Goal: Task Accomplishment & Management: Complete application form

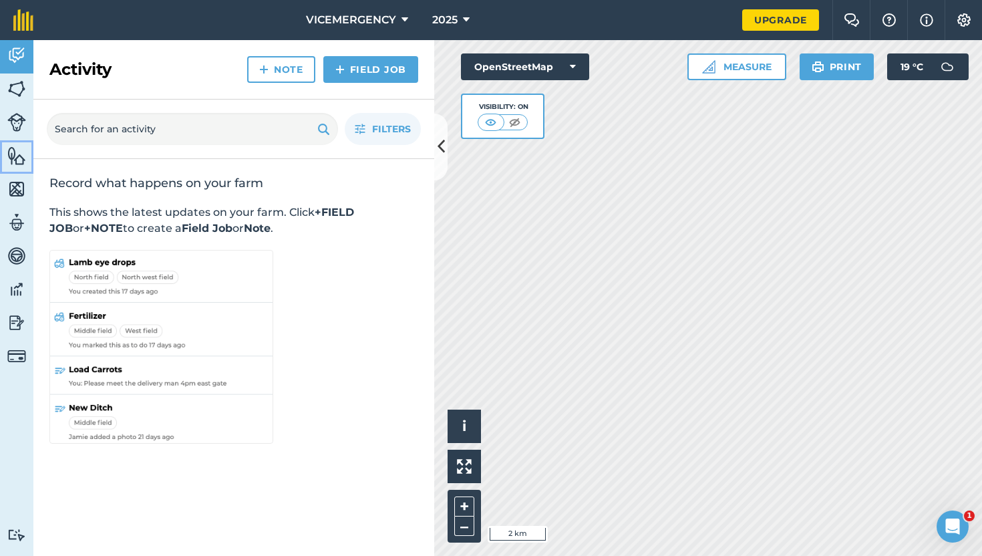
click at [15, 143] on link "Features" at bounding box center [16, 156] width 33 height 33
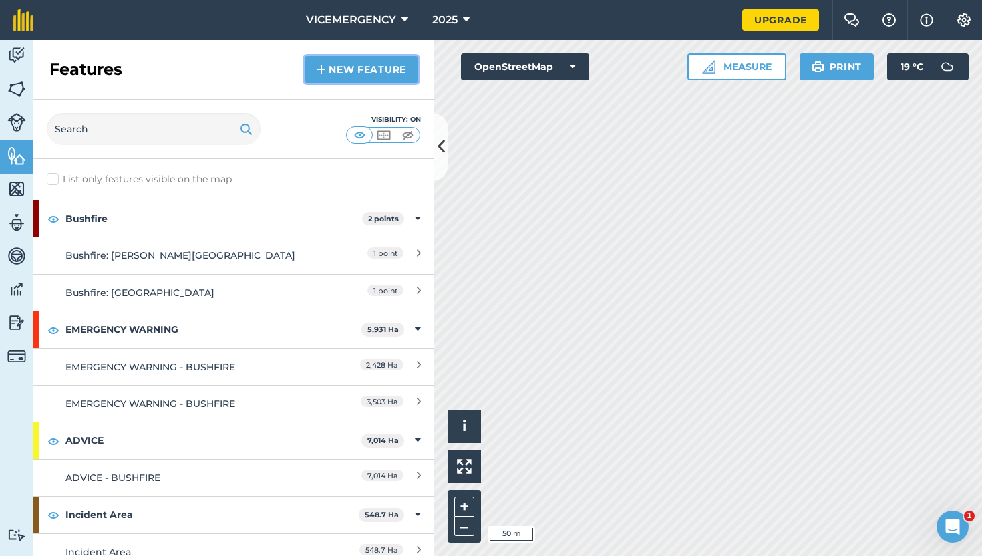
click at [367, 78] on link "New feature" at bounding box center [362, 69] width 114 height 27
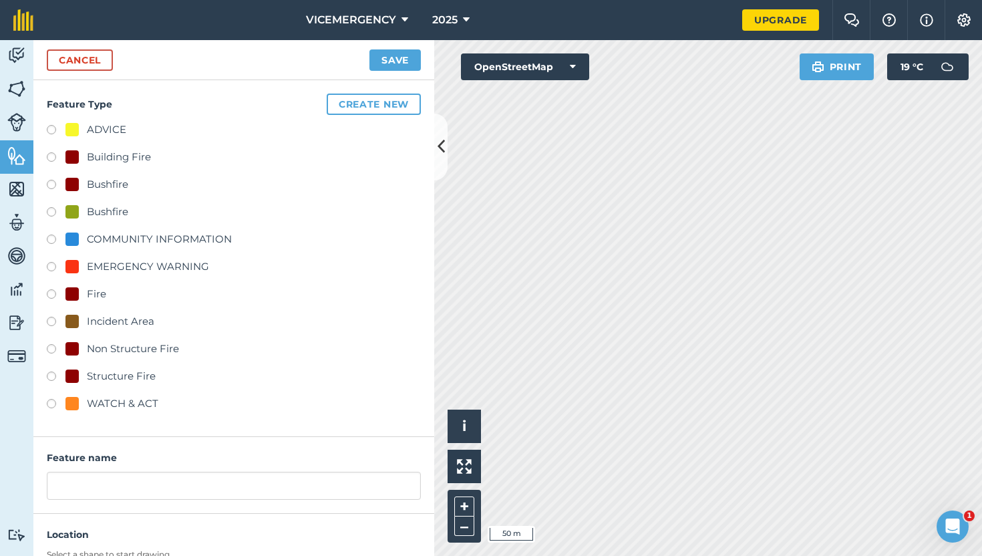
click at [49, 181] on label at bounding box center [56, 186] width 19 height 13
radio input "true"
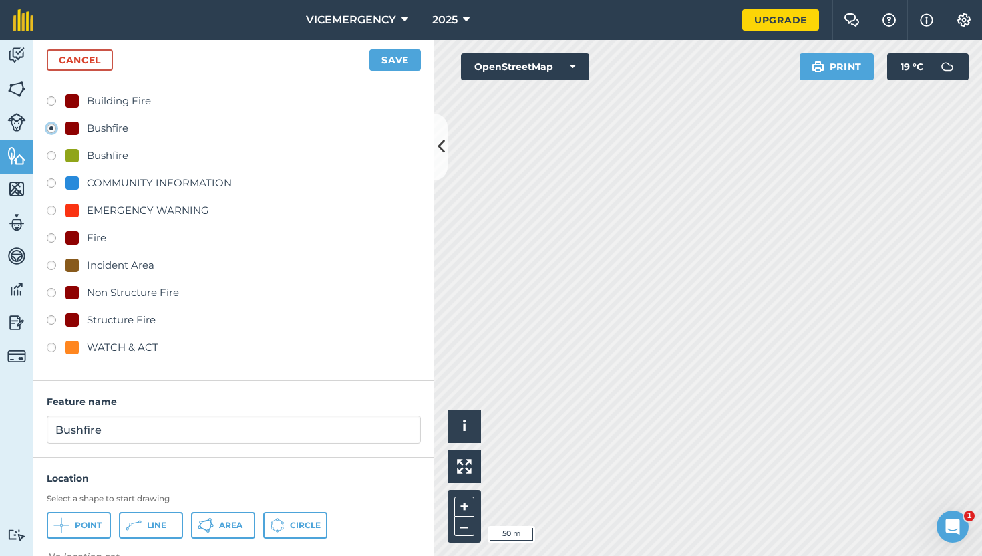
scroll to position [84, 0]
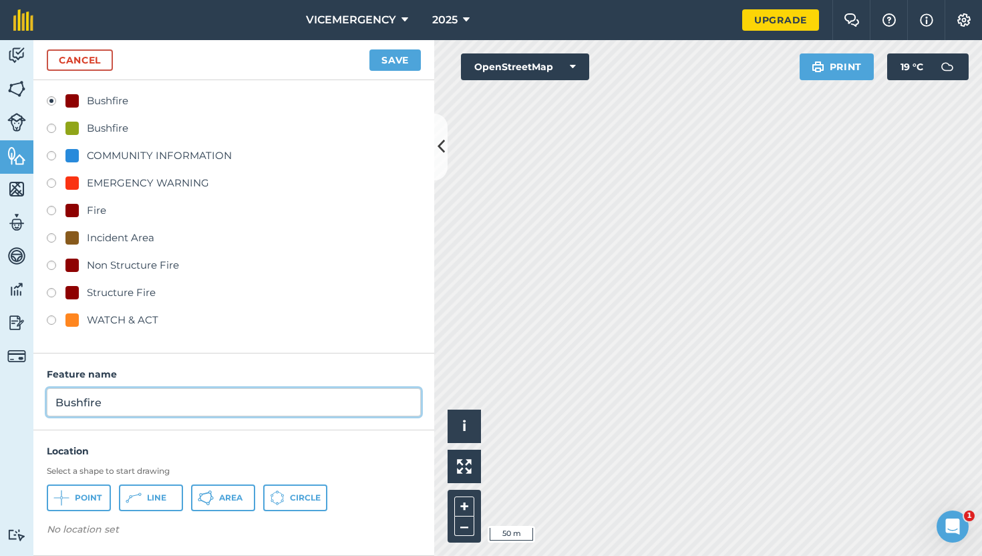
click at [135, 415] on input "Bushfire" at bounding box center [234, 402] width 374 height 28
click at [267, 400] on input "Bushfire: [PERSON_NAME], Wooroonung" at bounding box center [234, 402] width 374 height 28
type input "Bushfire: [PERSON_NAME], Wooroonook"
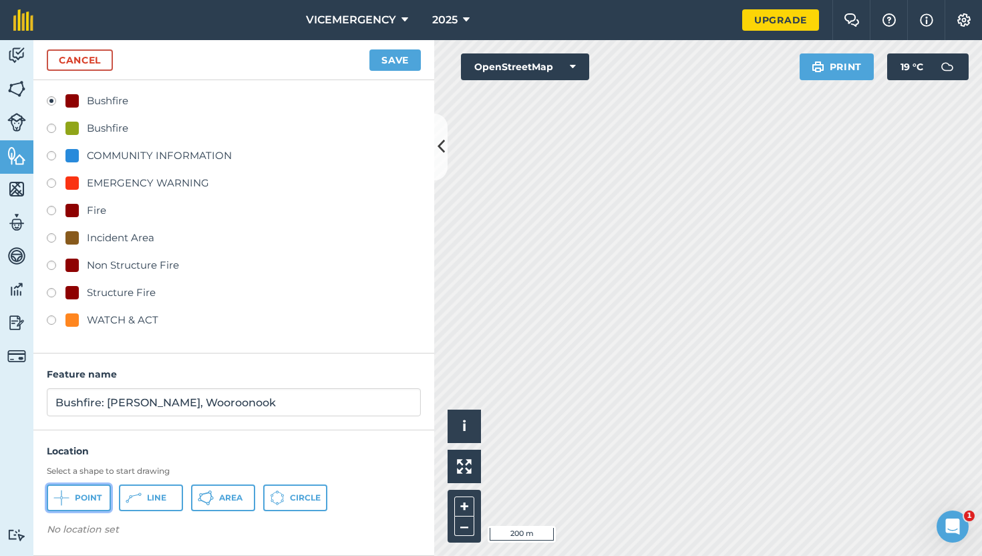
click at [84, 500] on span "Point" at bounding box center [88, 497] width 27 height 11
click at [393, 57] on button "Save" at bounding box center [395, 59] width 51 height 21
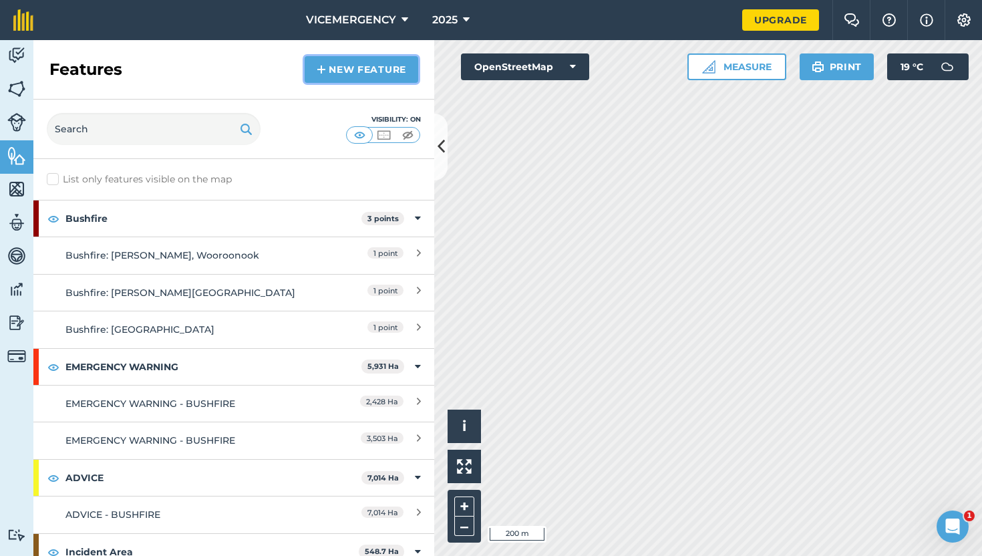
click at [341, 68] on link "New feature" at bounding box center [362, 69] width 114 height 27
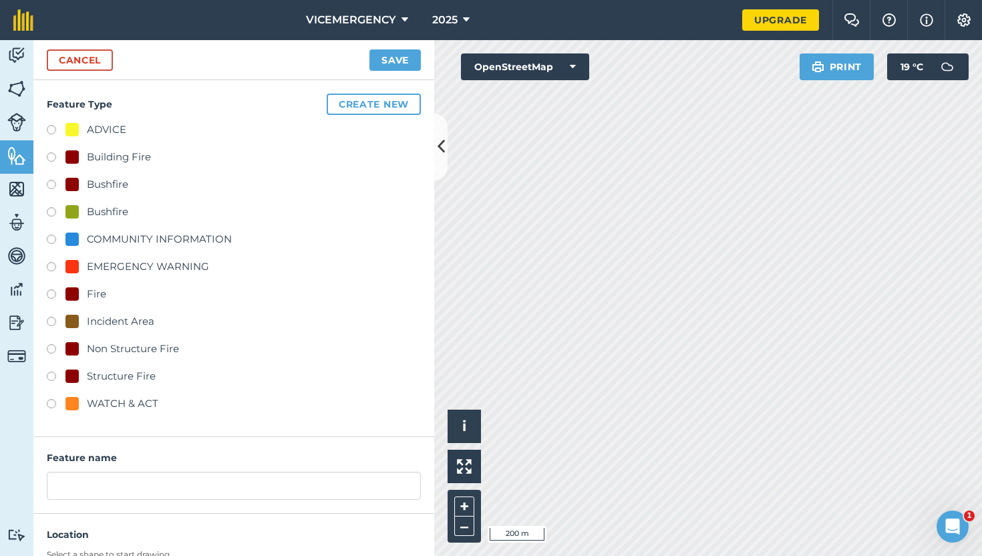
click at [55, 125] on label at bounding box center [56, 131] width 19 height 13
radio input "true"
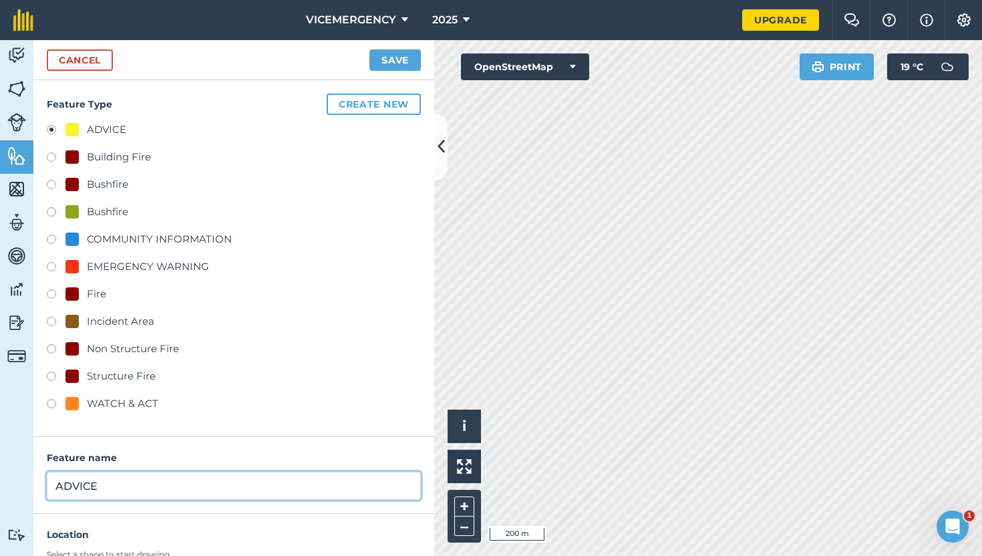
click at [134, 489] on input "ADVICE" at bounding box center [234, 486] width 374 height 28
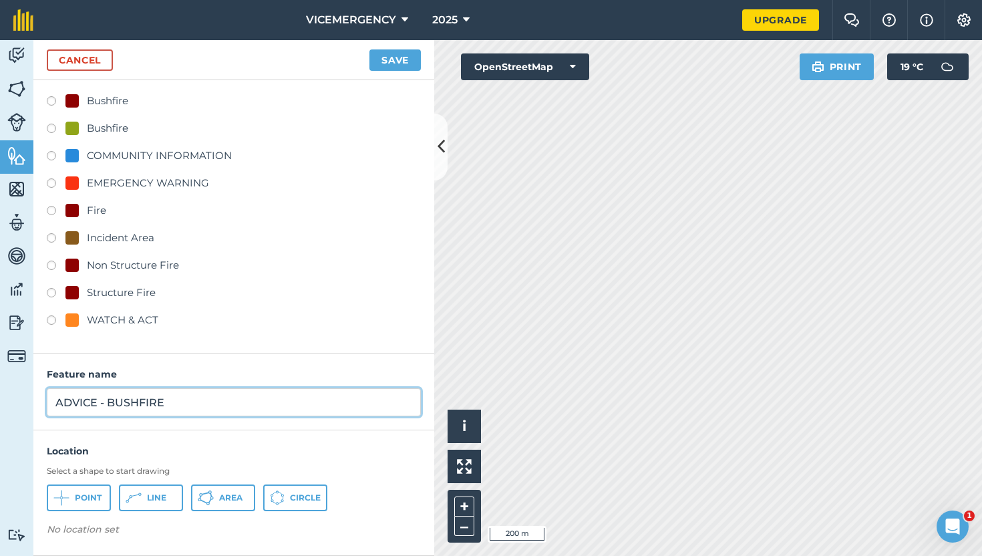
type input "ADVICE - BUSHFIRE"
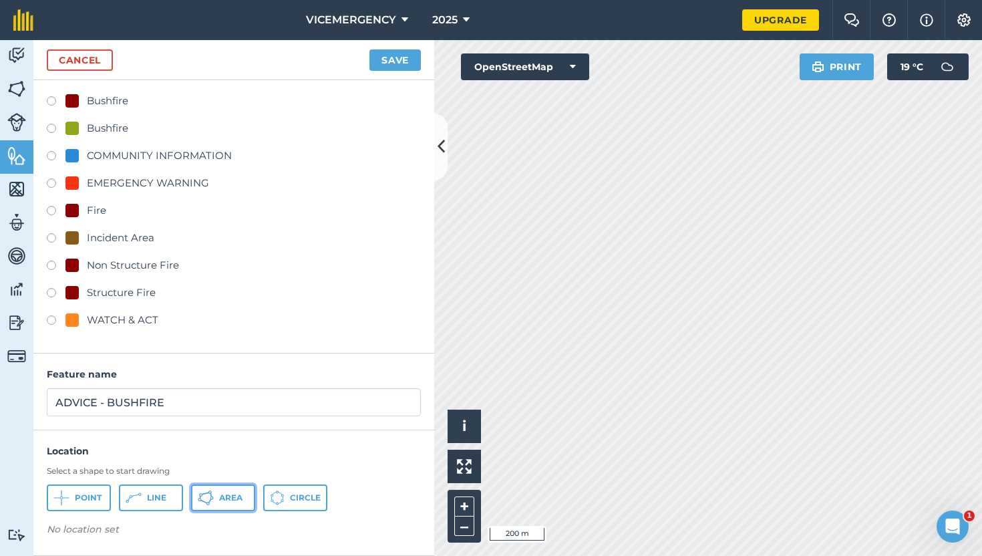
click at [218, 496] on button "Area" at bounding box center [223, 497] width 64 height 27
click at [399, 56] on button "Save" at bounding box center [395, 59] width 51 height 21
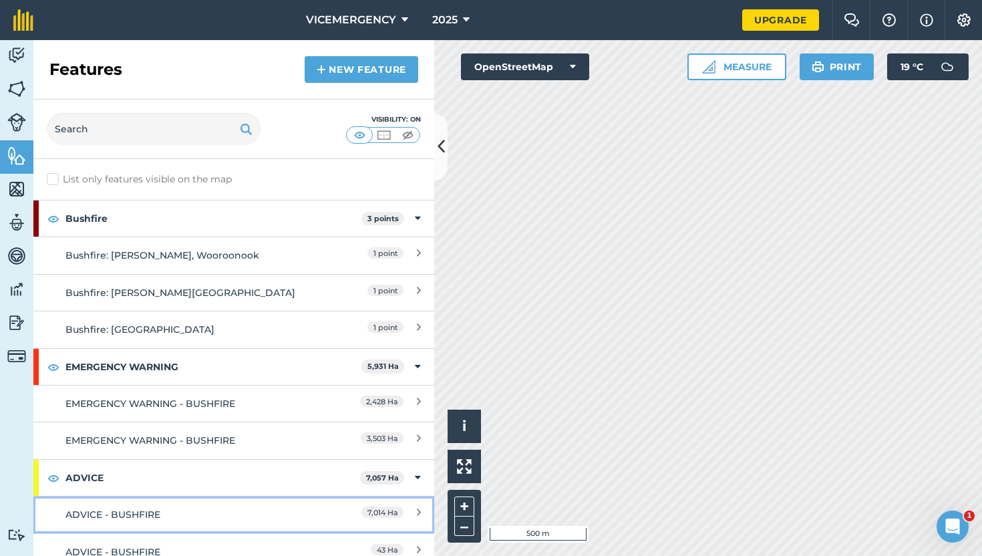
click at [227, 504] on link "ADVICE - BUSHFIRE 7,014 Ha" at bounding box center [233, 514] width 401 height 37
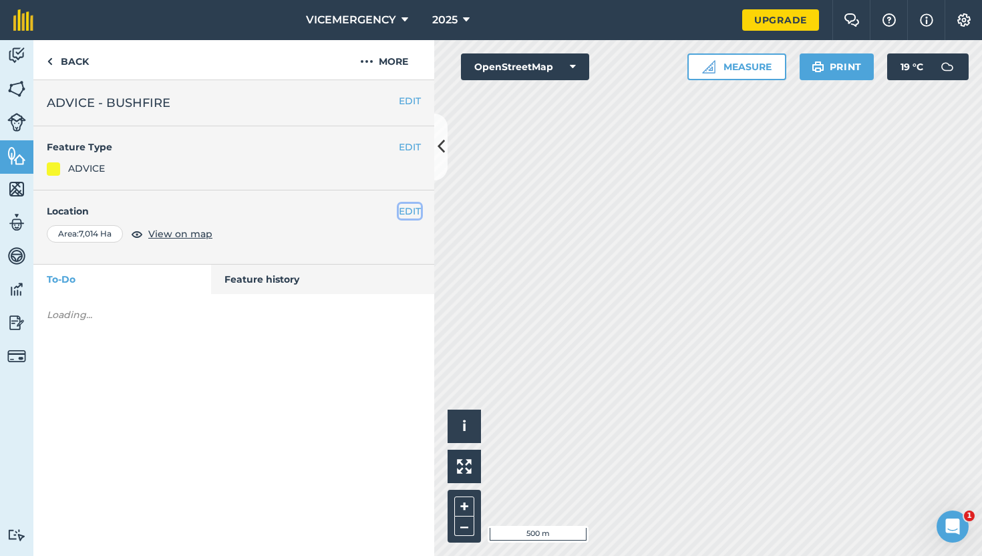
click at [414, 208] on button "EDIT" at bounding box center [410, 211] width 22 height 15
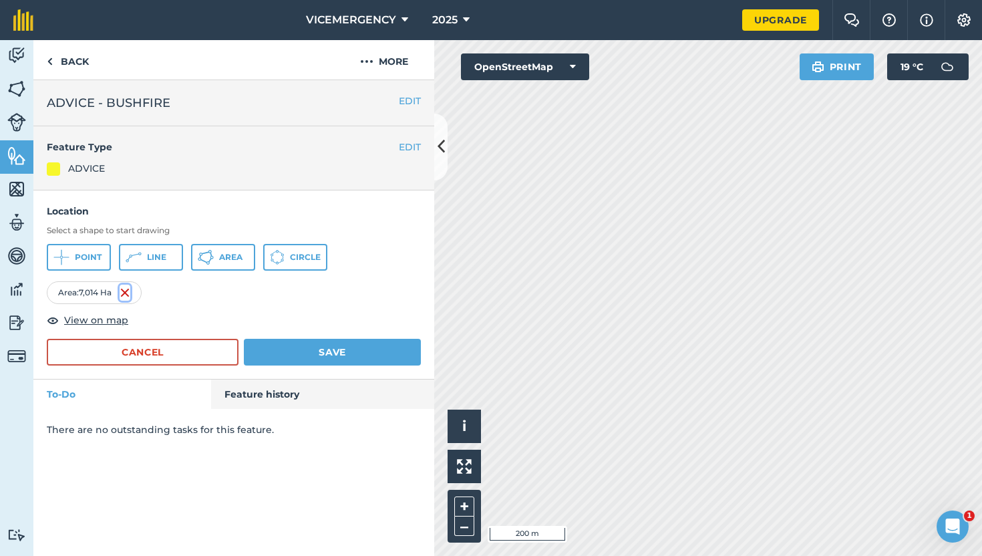
click at [126, 293] on img at bounding box center [125, 293] width 11 height 16
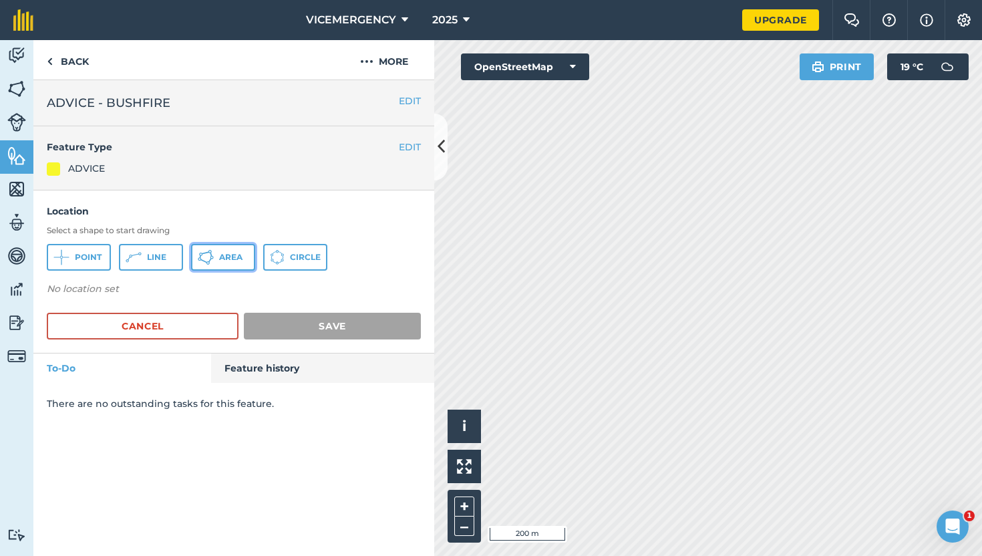
click at [212, 256] on icon at bounding box center [211, 257] width 3 height 3
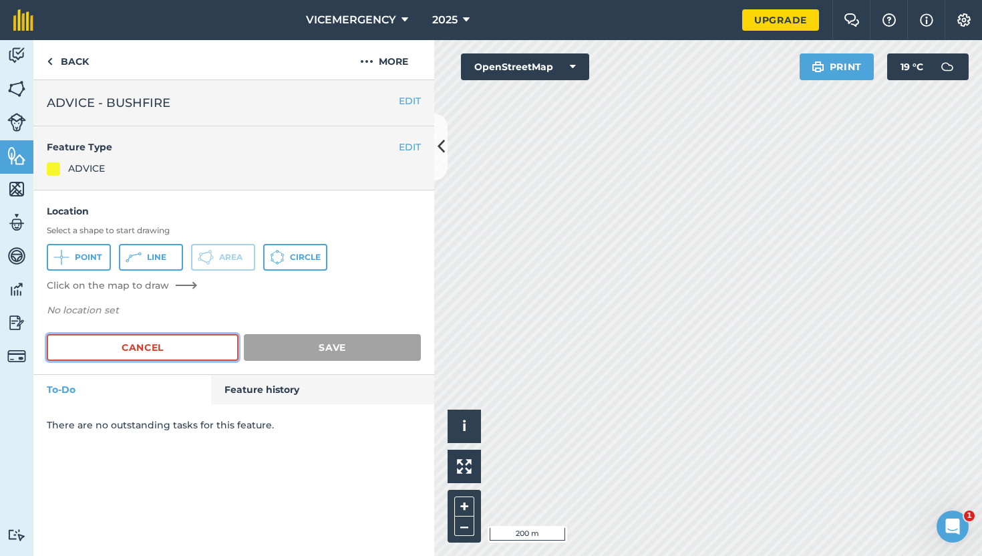
click at [134, 341] on button "Cancel" at bounding box center [143, 347] width 192 height 27
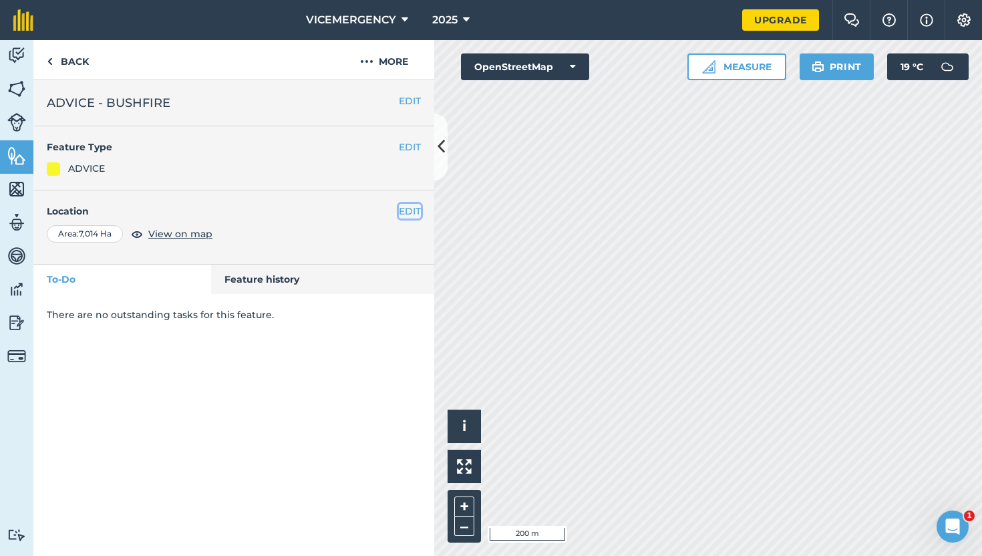
click at [411, 207] on button "EDIT" at bounding box center [410, 211] width 22 height 15
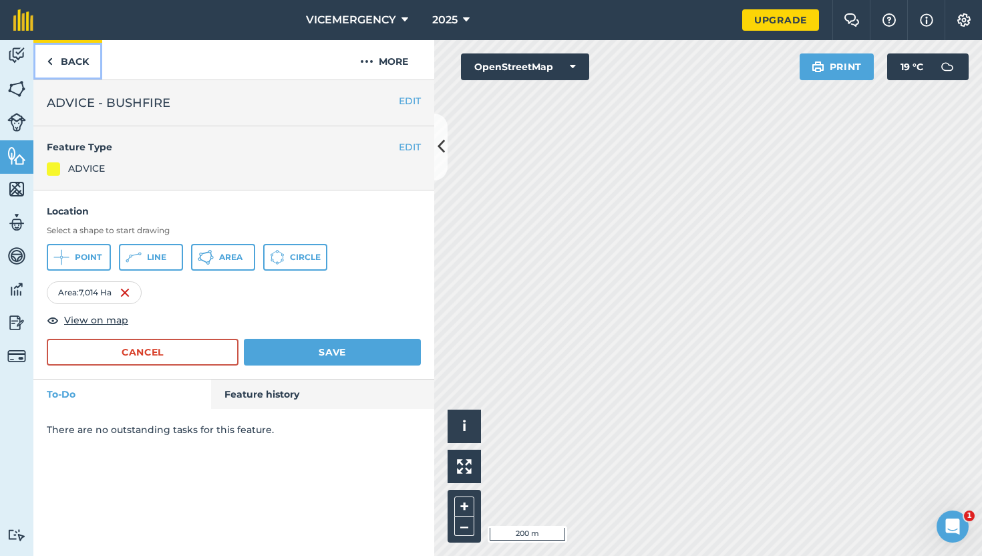
click at [82, 63] on link "Back" at bounding box center [67, 59] width 69 height 39
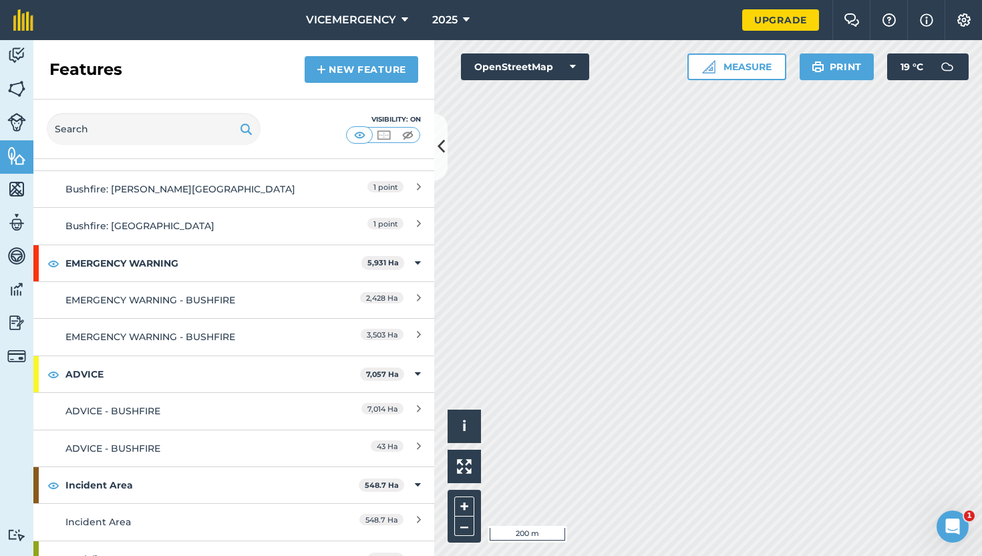
scroll to position [162, 0]
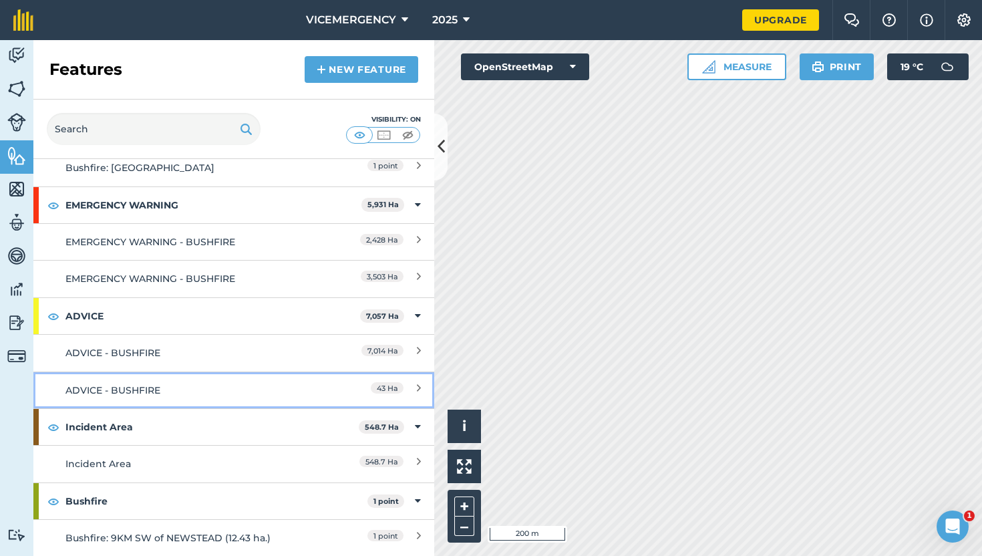
click at [238, 385] on div "ADVICE - BUSHFIRE" at bounding box center [183, 390] width 237 height 15
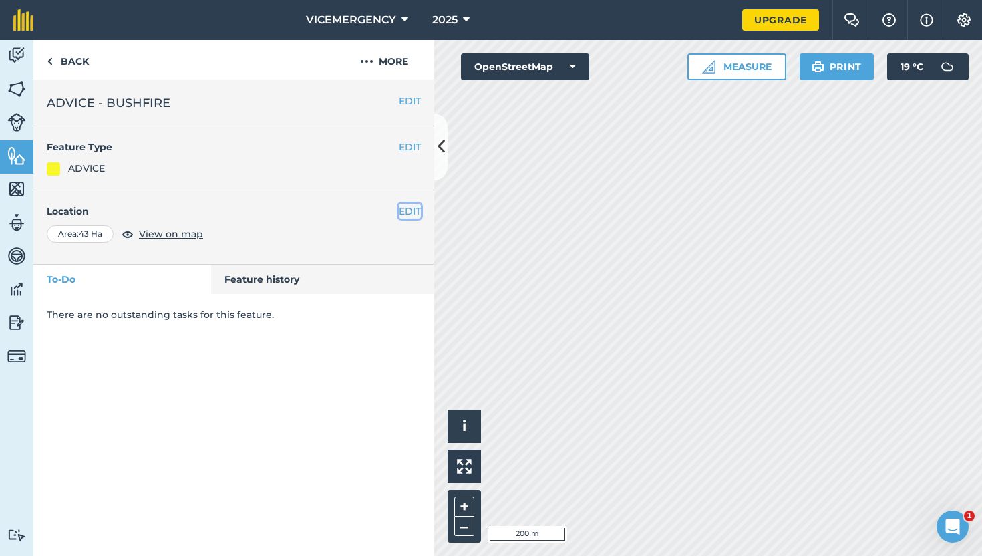
click at [411, 208] on button "EDIT" at bounding box center [410, 211] width 22 height 15
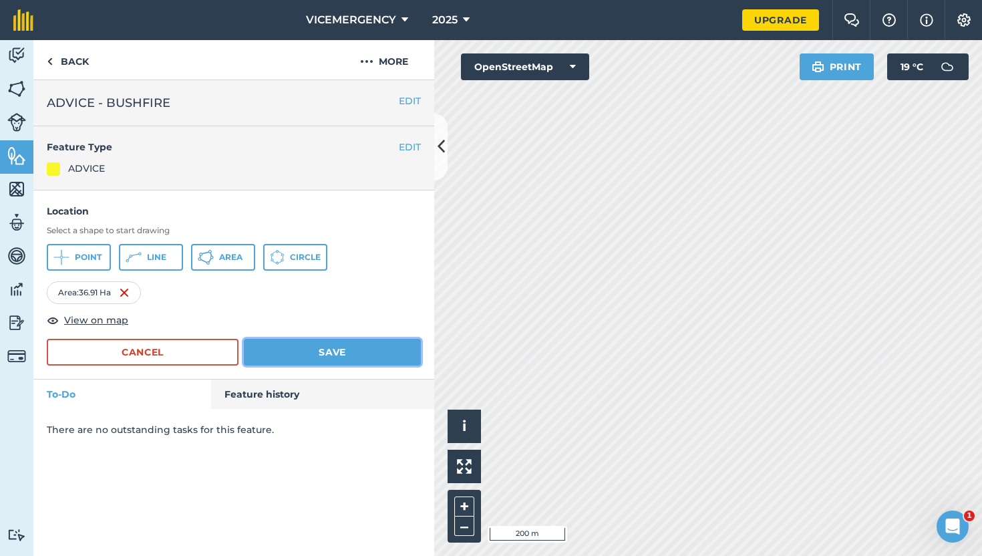
click at [342, 353] on button "Save" at bounding box center [332, 352] width 177 height 27
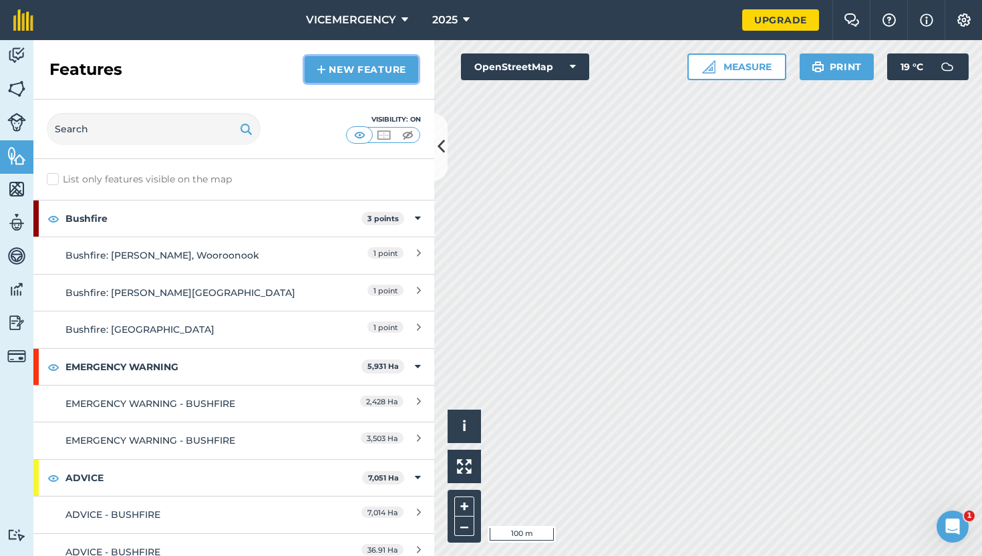
click at [346, 79] on link "New feature" at bounding box center [362, 69] width 114 height 27
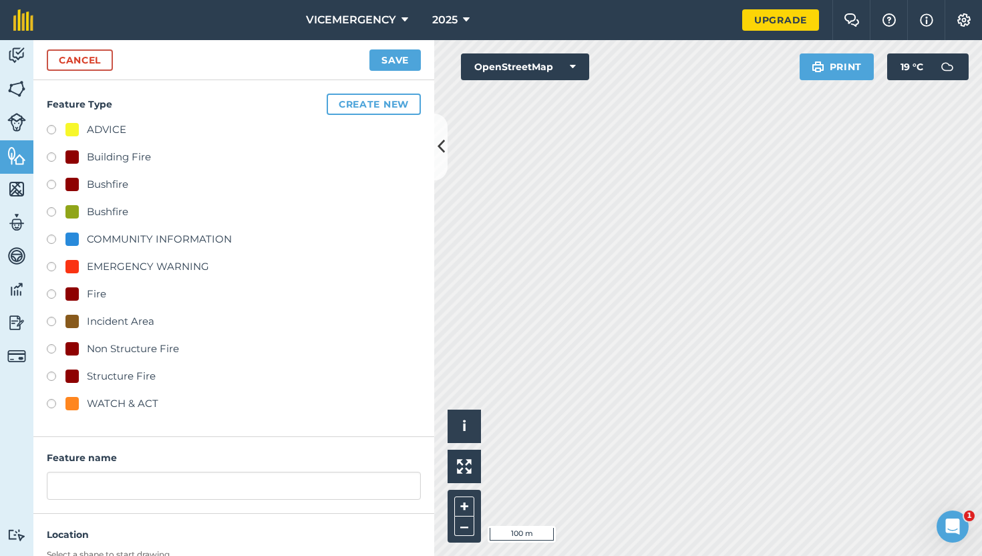
click at [52, 324] on label at bounding box center [56, 323] width 19 height 13
radio input "true"
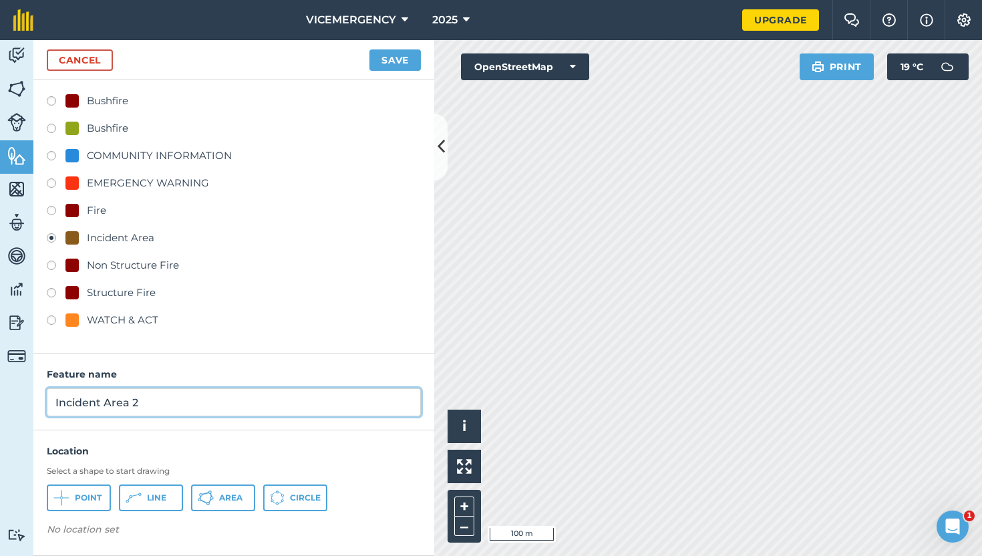
click at [145, 402] on input "Incident Area 2" at bounding box center [234, 402] width 374 height 28
type input "Incident Area"
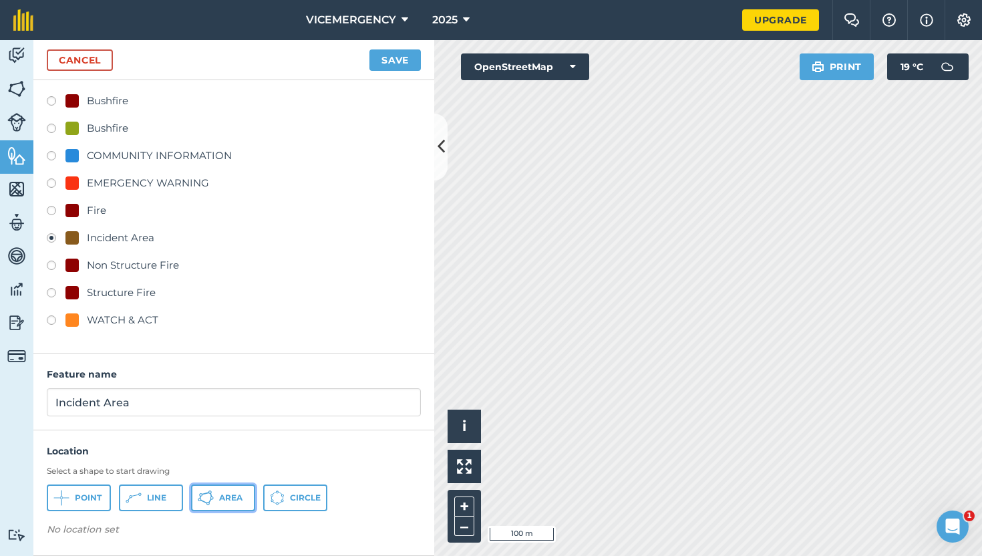
click at [242, 499] on span "Area" at bounding box center [230, 497] width 23 height 11
click at [393, 57] on button "Save" at bounding box center [395, 59] width 51 height 21
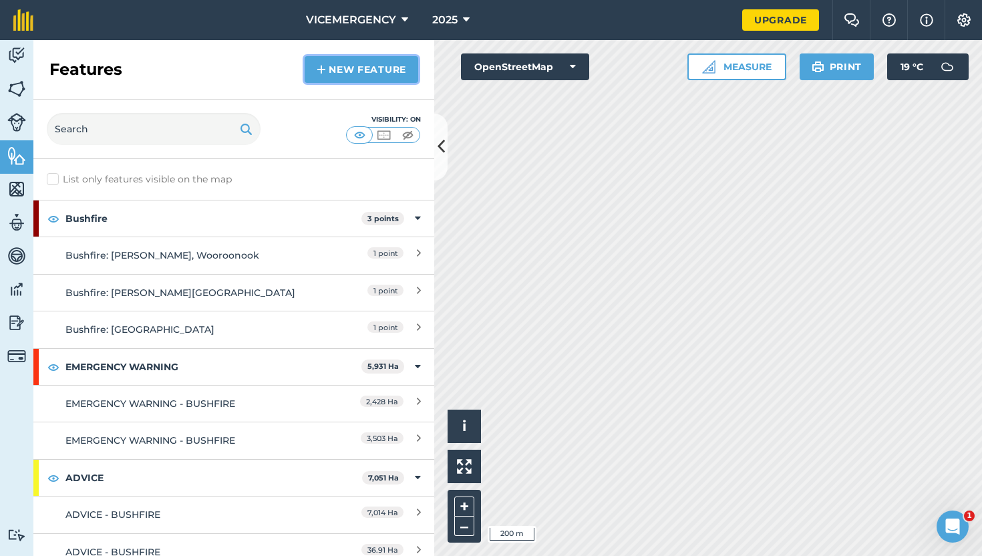
click at [343, 72] on link "New feature" at bounding box center [362, 69] width 114 height 27
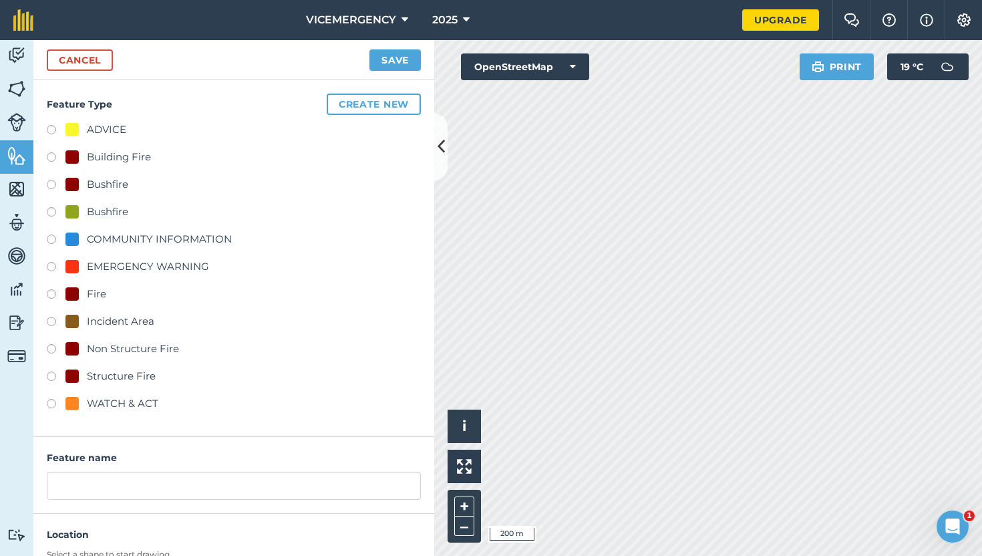
click at [55, 405] on label at bounding box center [56, 405] width 19 height 13
radio input "true"
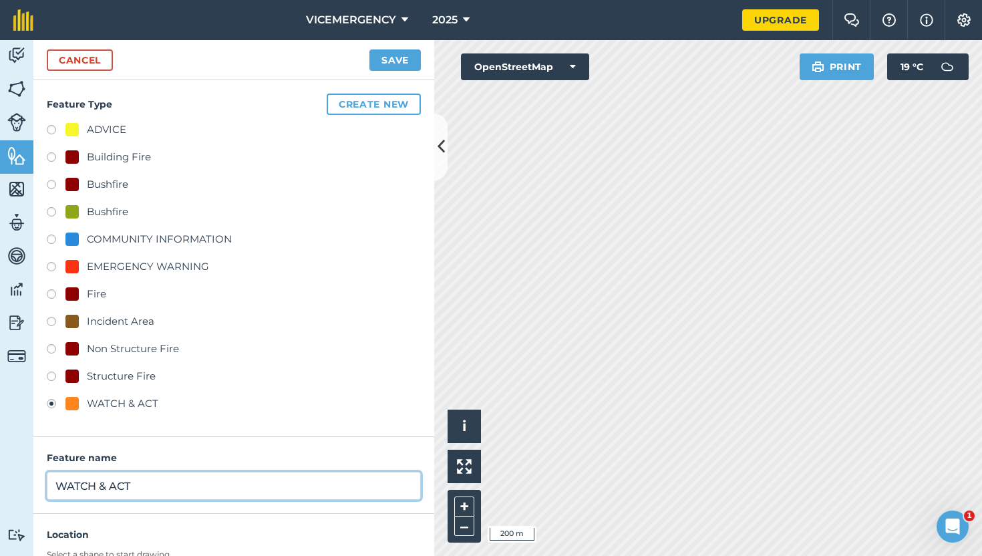
click at [145, 488] on input "WATCH & ACT" at bounding box center [234, 486] width 374 height 28
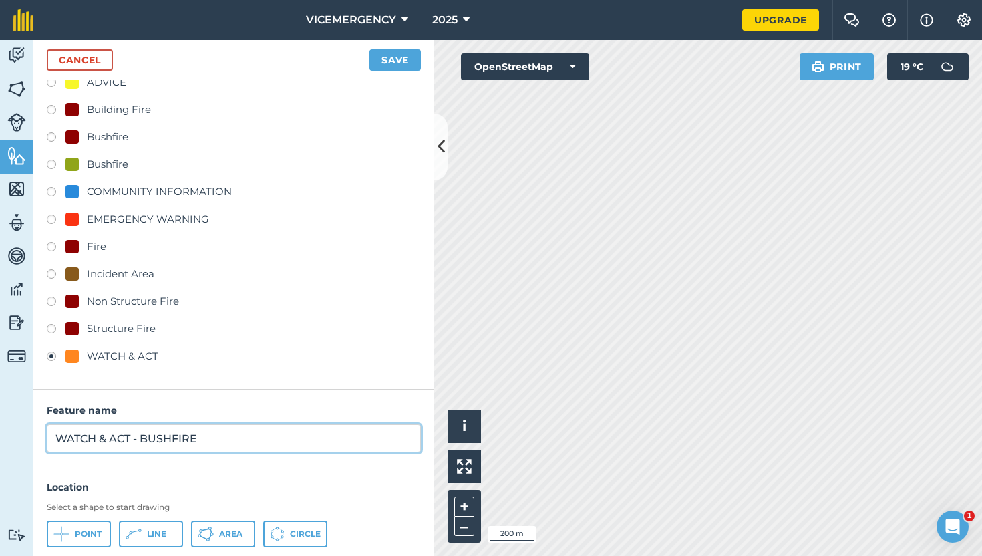
scroll to position [84, 0]
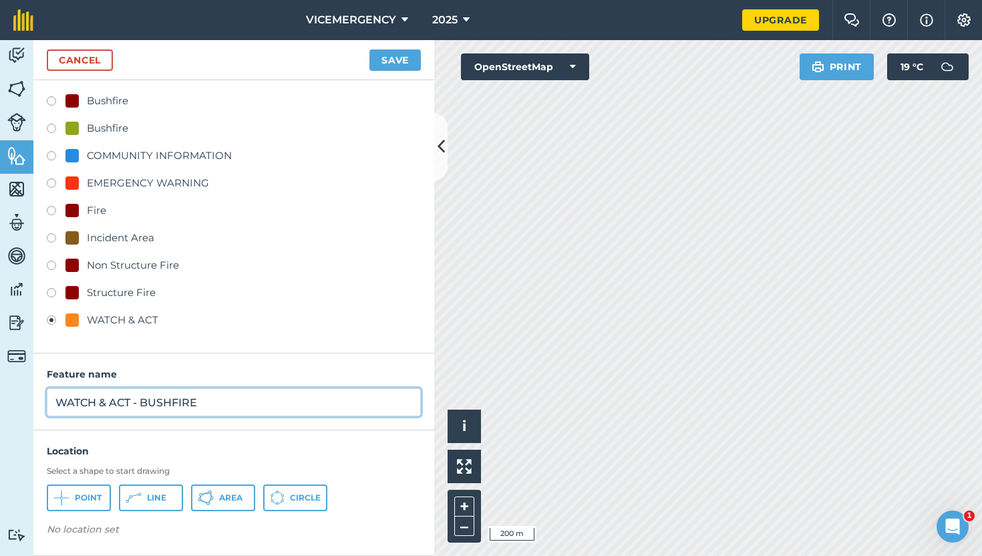
type input "WATCH & ACT - BUSHFIRE"
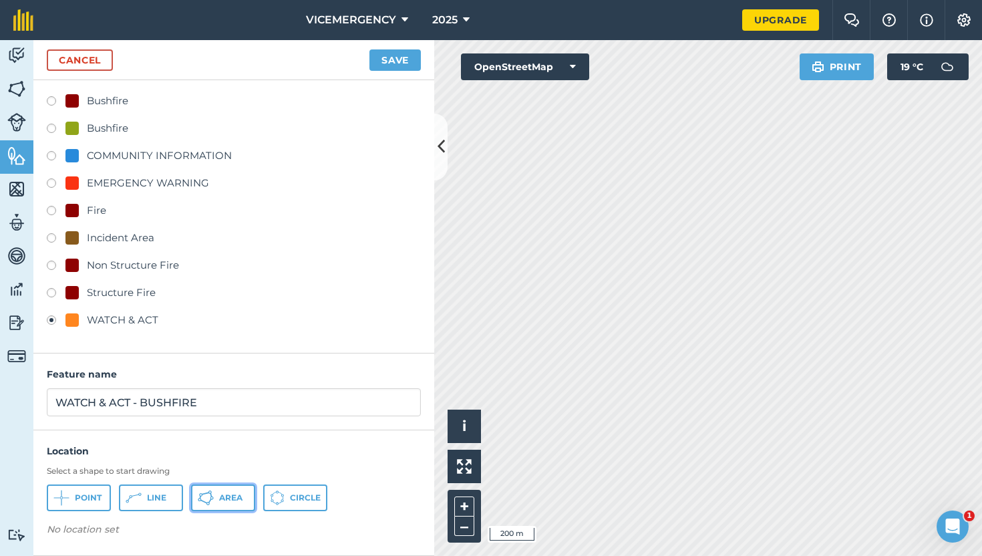
click at [235, 496] on span "Area" at bounding box center [230, 497] width 23 height 11
click at [404, 63] on button "Save" at bounding box center [395, 59] width 51 height 21
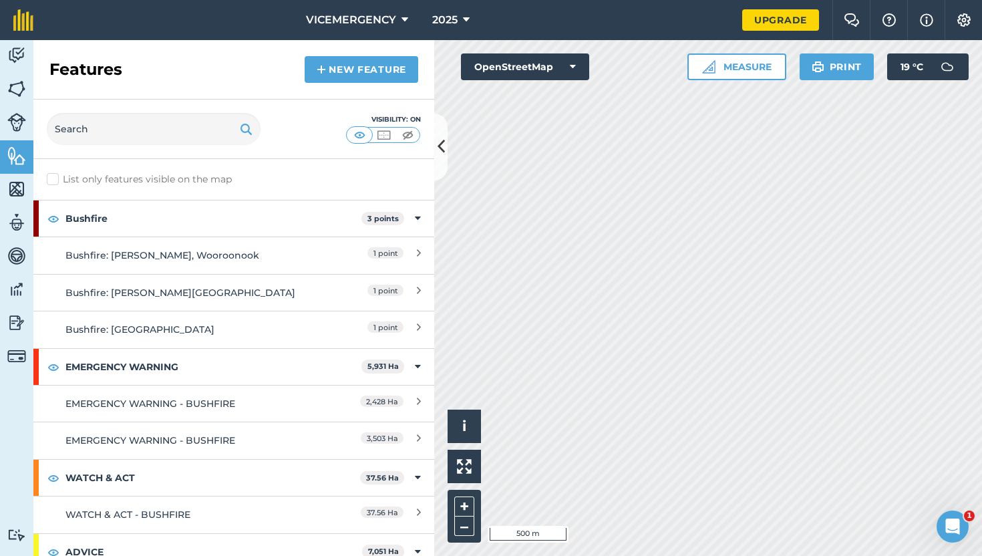
scroll to position [182, 0]
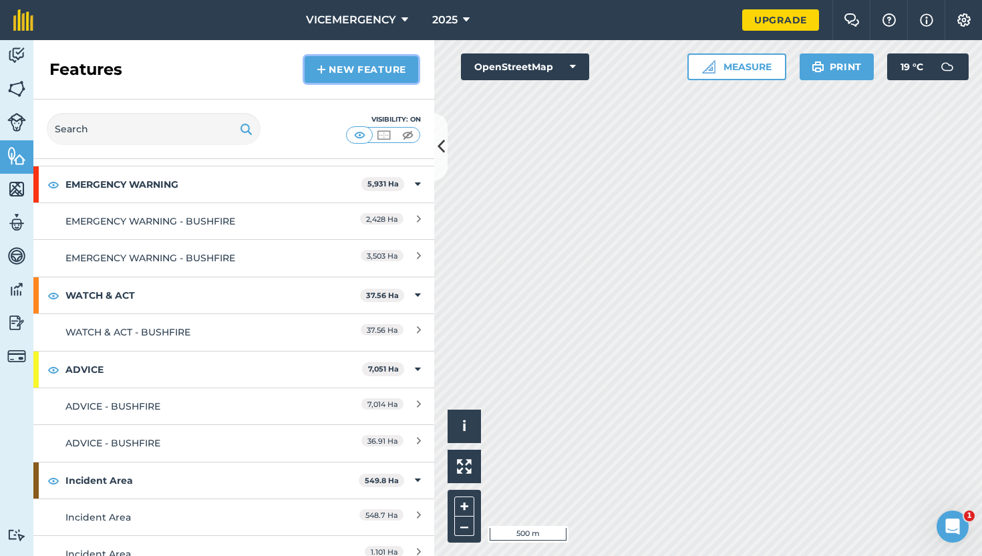
click at [350, 66] on link "New feature" at bounding box center [362, 69] width 114 height 27
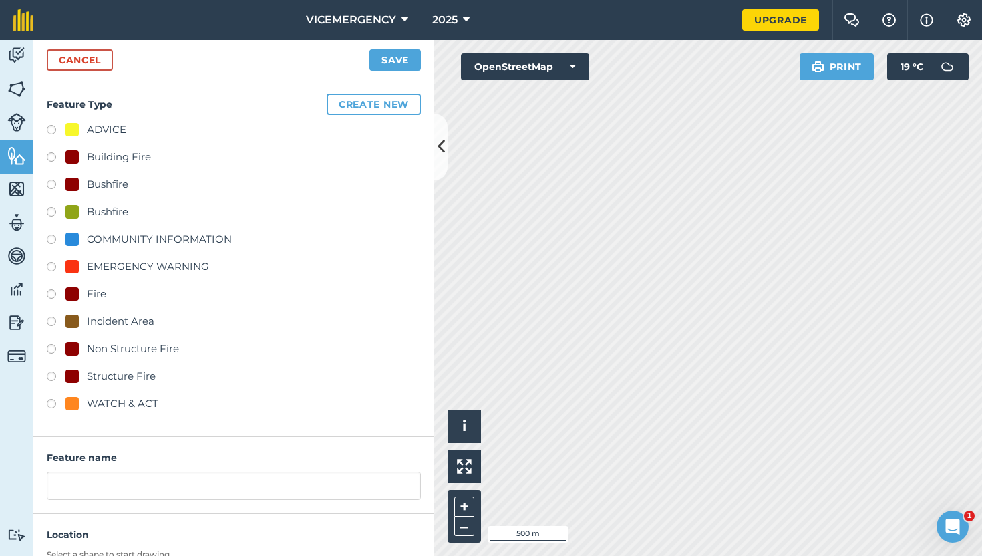
click at [53, 126] on label at bounding box center [56, 131] width 19 height 13
radio input "true"
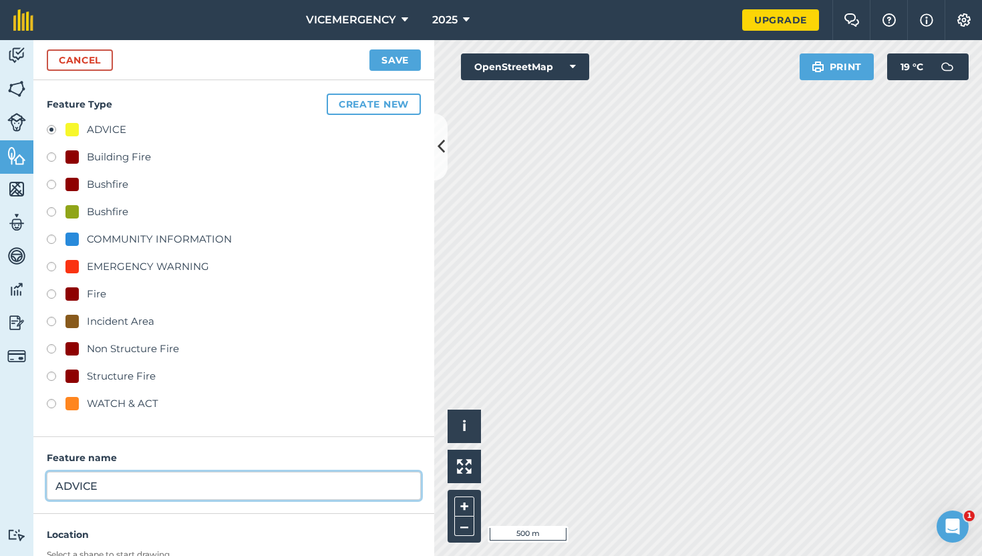
click at [138, 498] on input "ADVICE" at bounding box center [234, 486] width 374 height 28
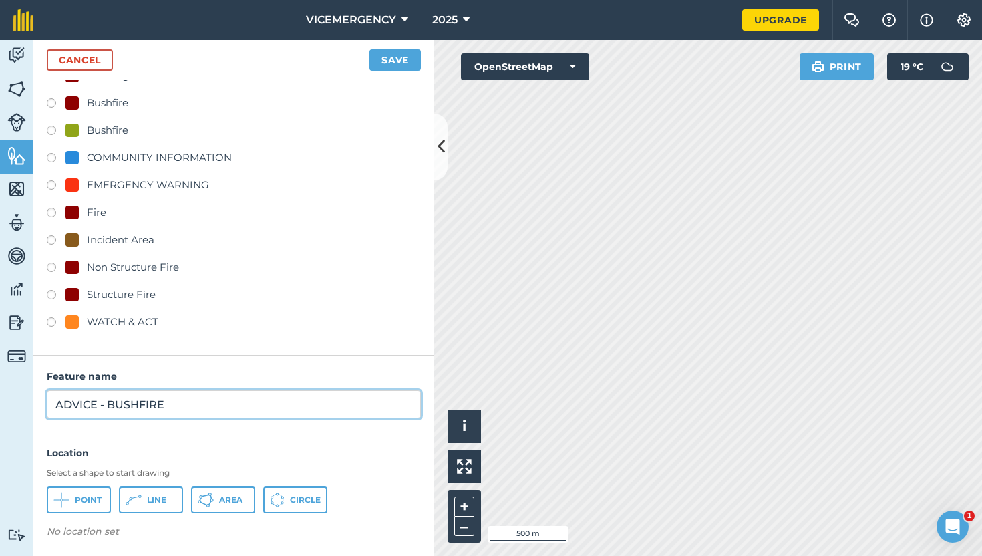
scroll to position [84, 0]
type input "ADVICE - BUSHFIRE"
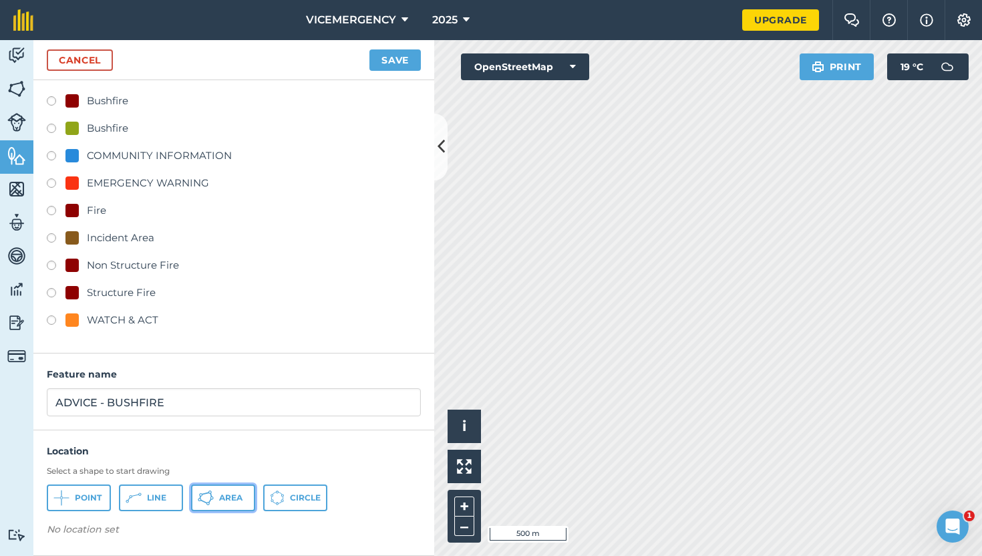
click at [214, 510] on button "Area" at bounding box center [223, 497] width 64 height 27
click at [393, 61] on button "Save" at bounding box center [395, 59] width 51 height 21
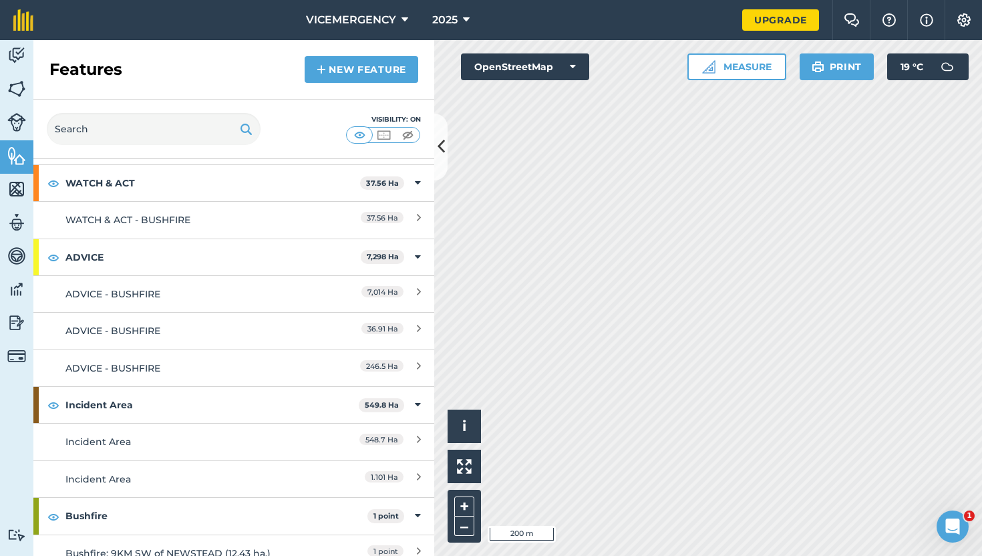
scroll to position [310, 0]
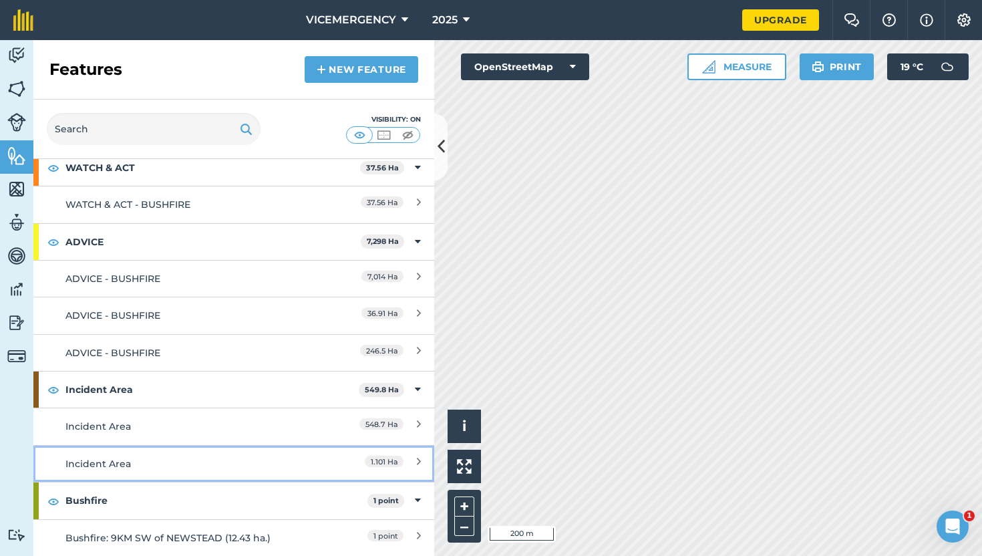
click at [259, 458] on div "Incident Area" at bounding box center [183, 463] width 237 height 15
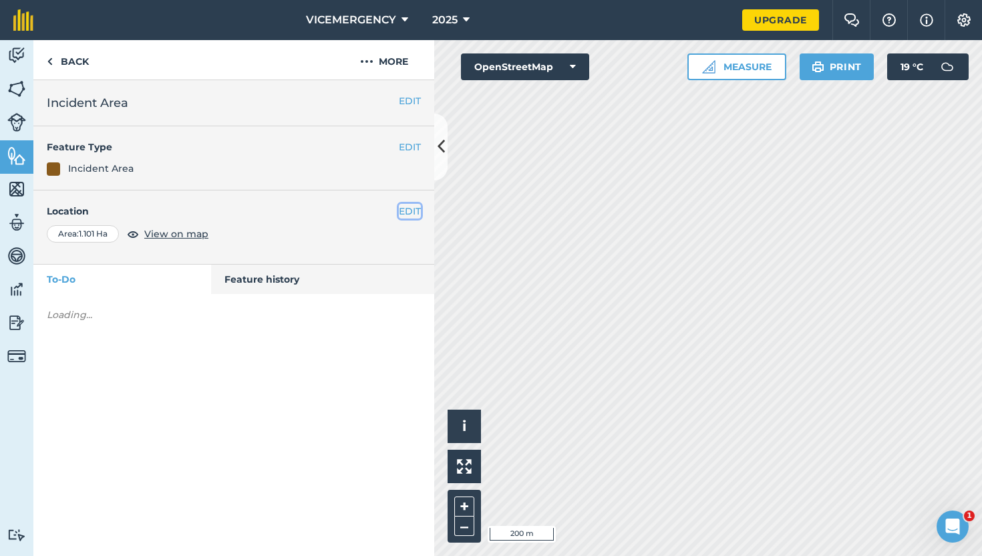
click at [411, 204] on button "EDIT" at bounding box center [410, 211] width 22 height 15
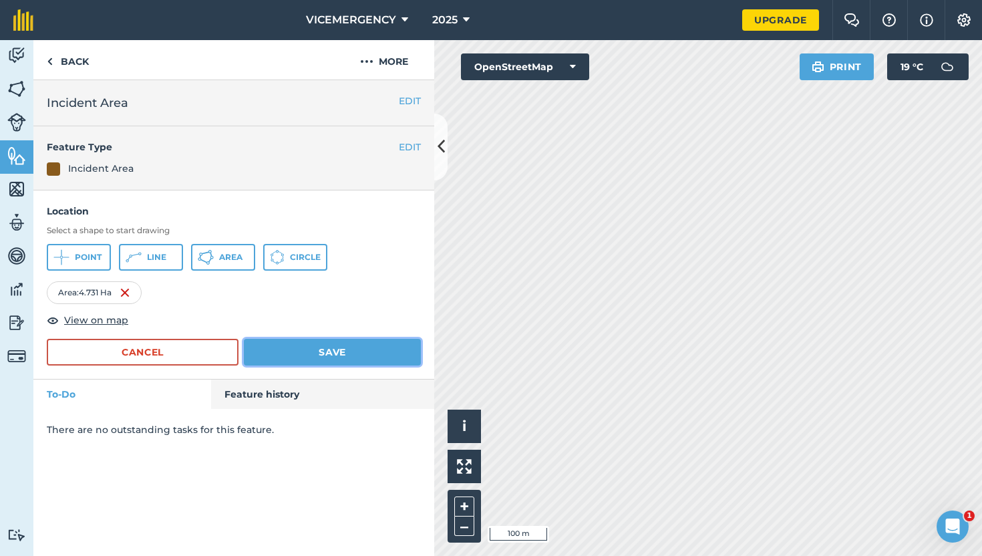
click at [384, 362] on button "Save" at bounding box center [332, 352] width 177 height 27
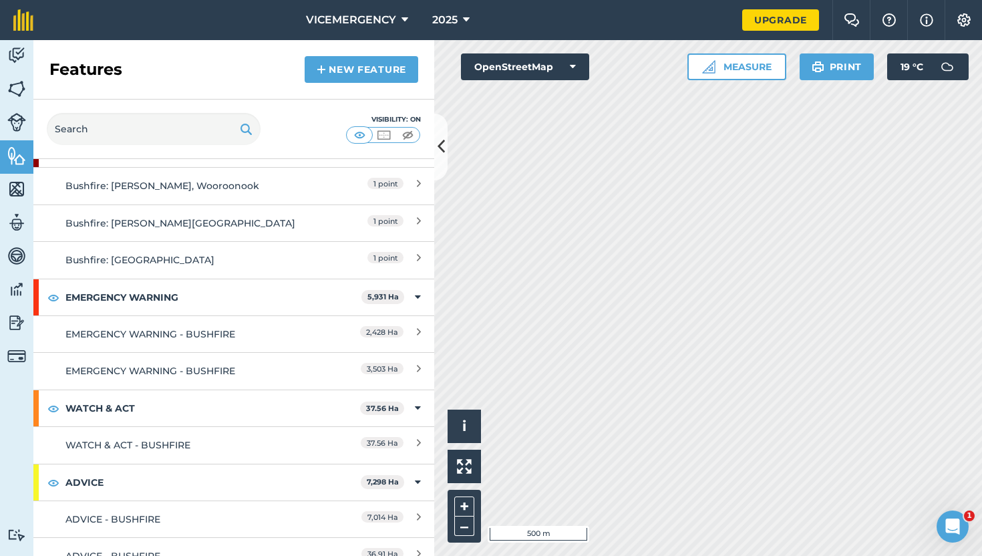
scroll to position [72, 0]
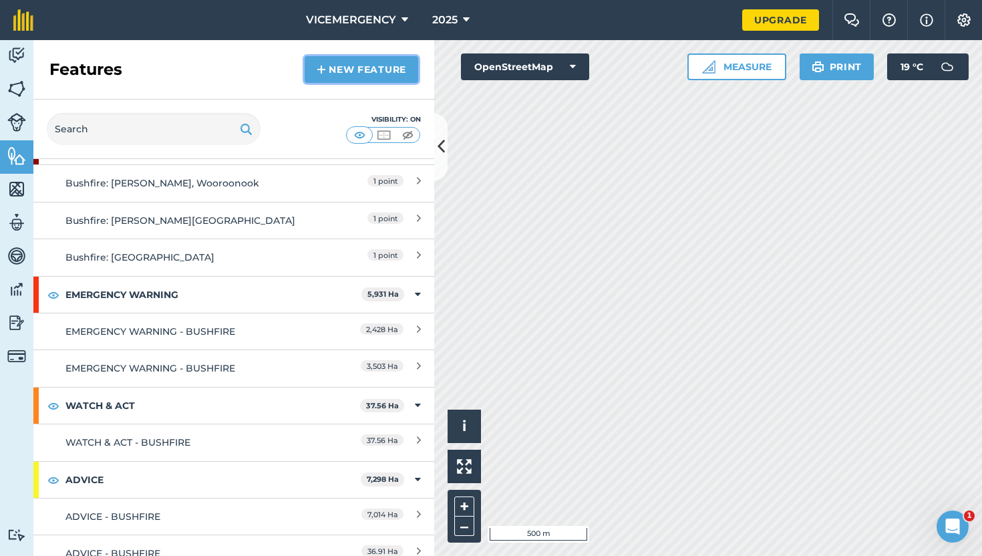
click at [361, 75] on link "New feature" at bounding box center [362, 69] width 114 height 27
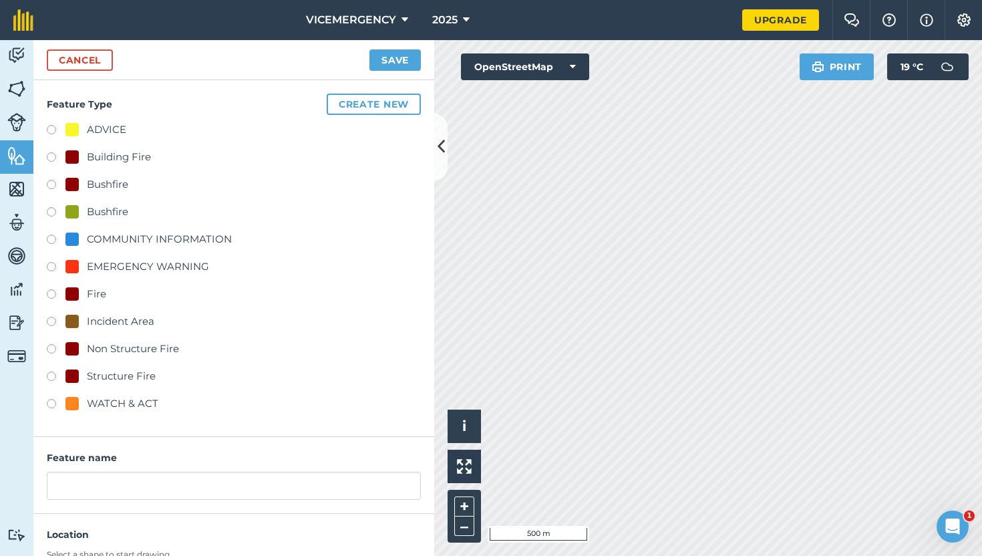
click at [49, 402] on label at bounding box center [56, 405] width 19 height 13
radio input "true"
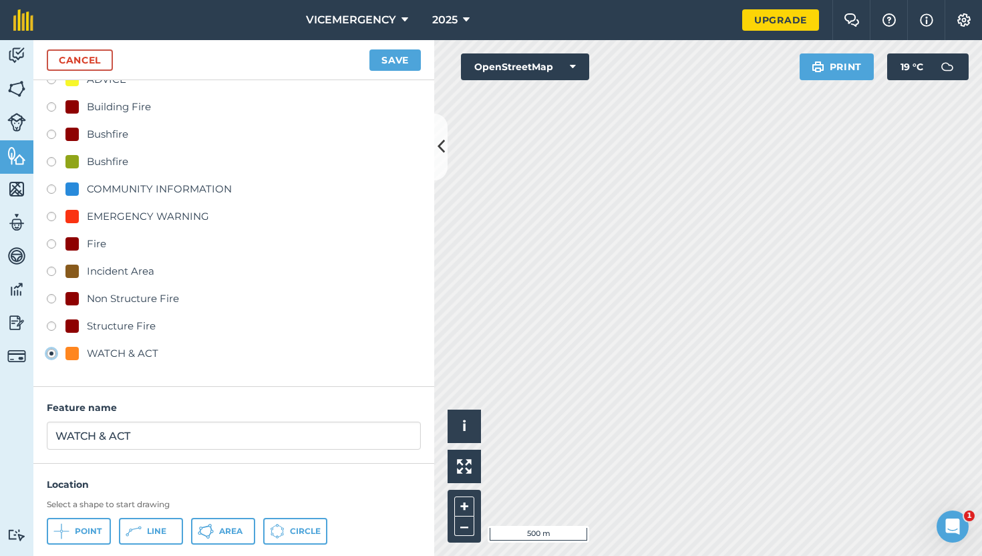
scroll to position [73, 0]
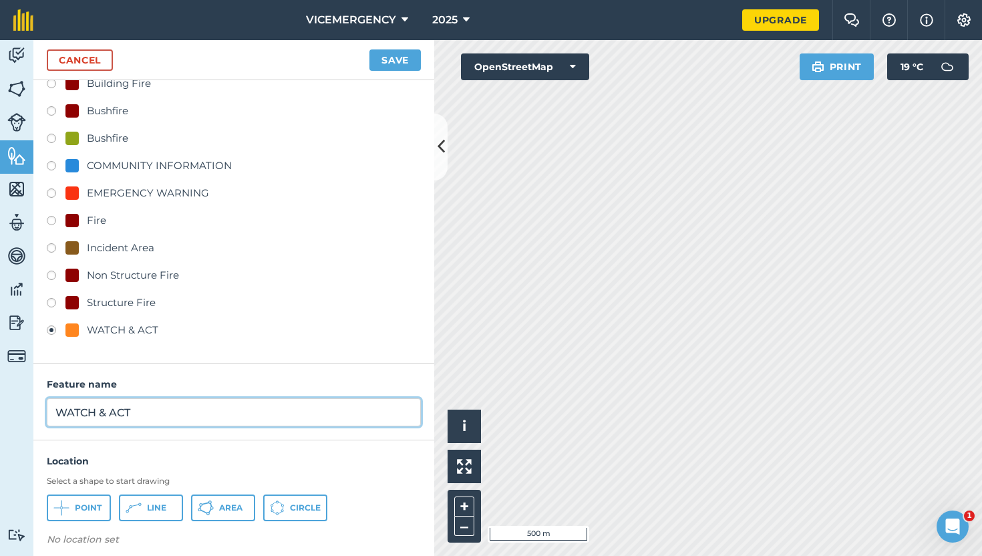
click at [159, 417] on input "WATCH & ACT" at bounding box center [234, 412] width 374 height 28
type input "WATCH & ACT - BUSHFIRE"
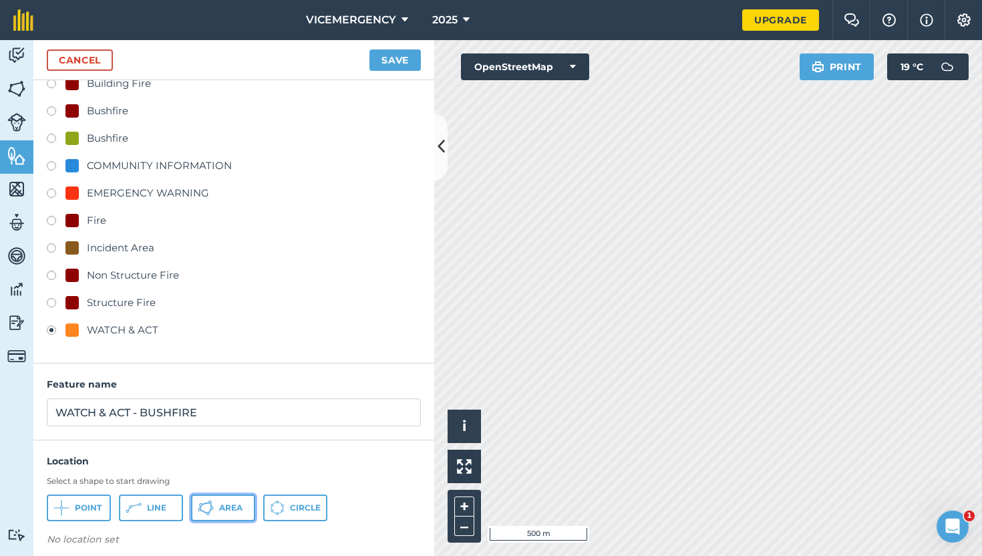
click at [208, 504] on icon at bounding box center [206, 508] width 16 height 16
click at [398, 61] on button "Save" at bounding box center [395, 59] width 51 height 21
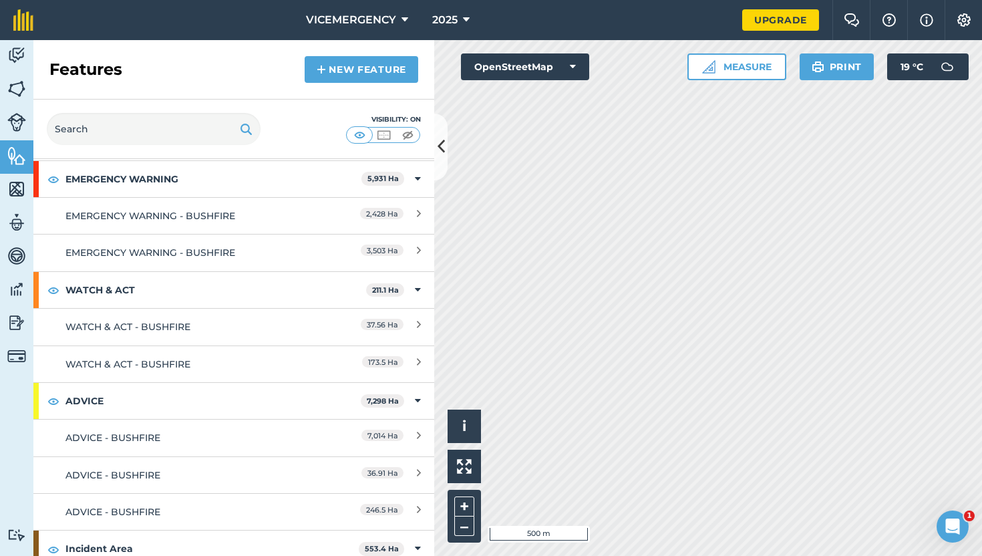
scroll to position [188, 0]
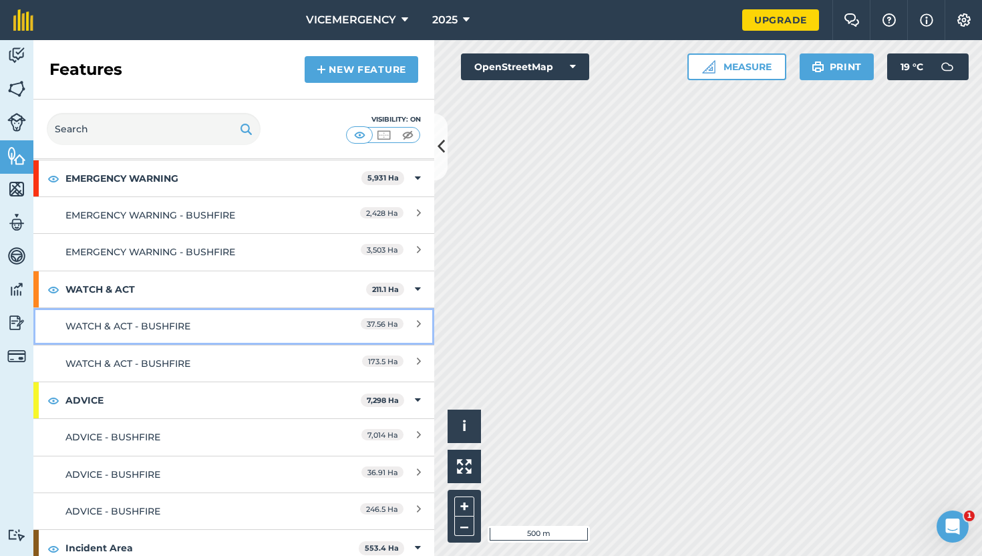
click at [261, 327] on div "WATCH & ACT - BUSHFIRE" at bounding box center [183, 326] width 237 height 15
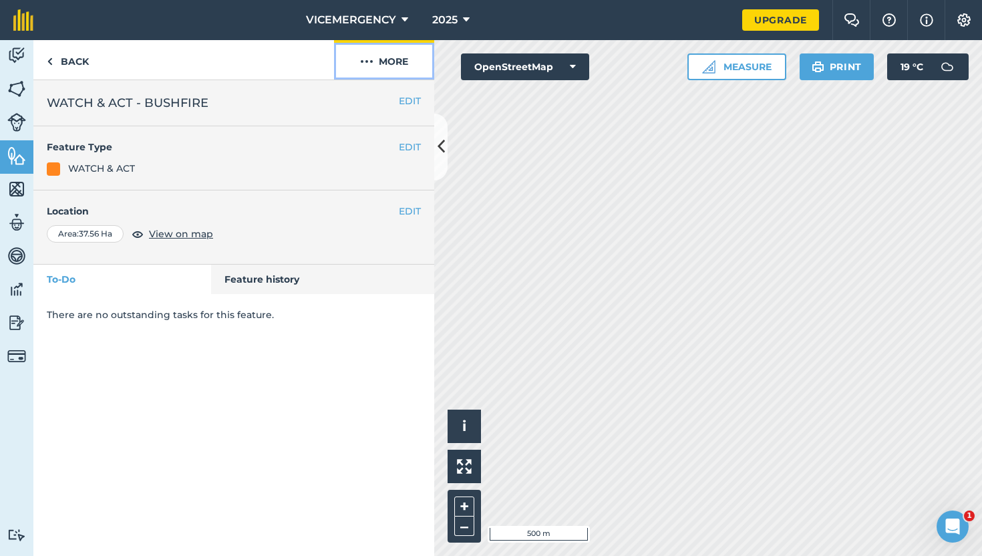
click at [371, 71] on button "More" at bounding box center [384, 59] width 100 height 39
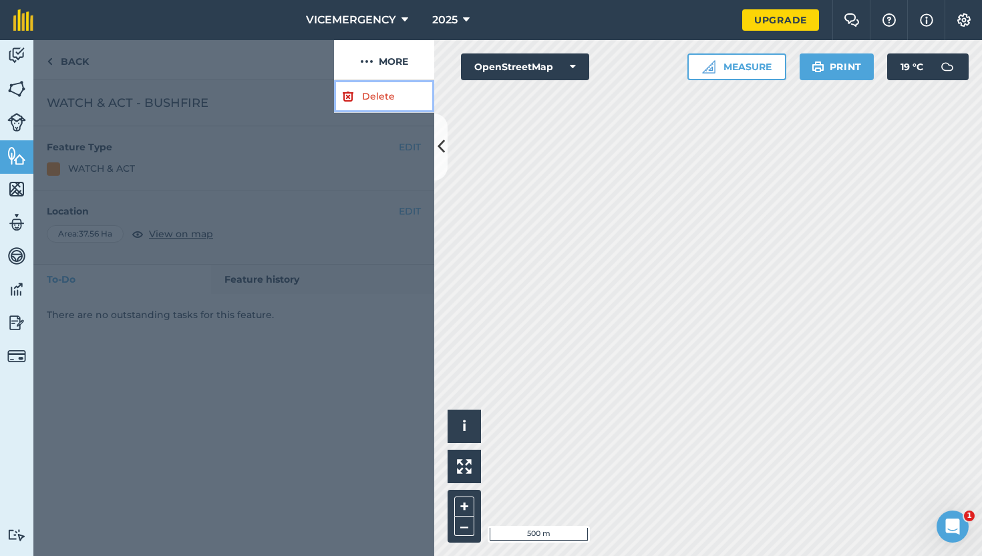
click at [371, 92] on link "Delete" at bounding box center [384, 96] width 100 height 33
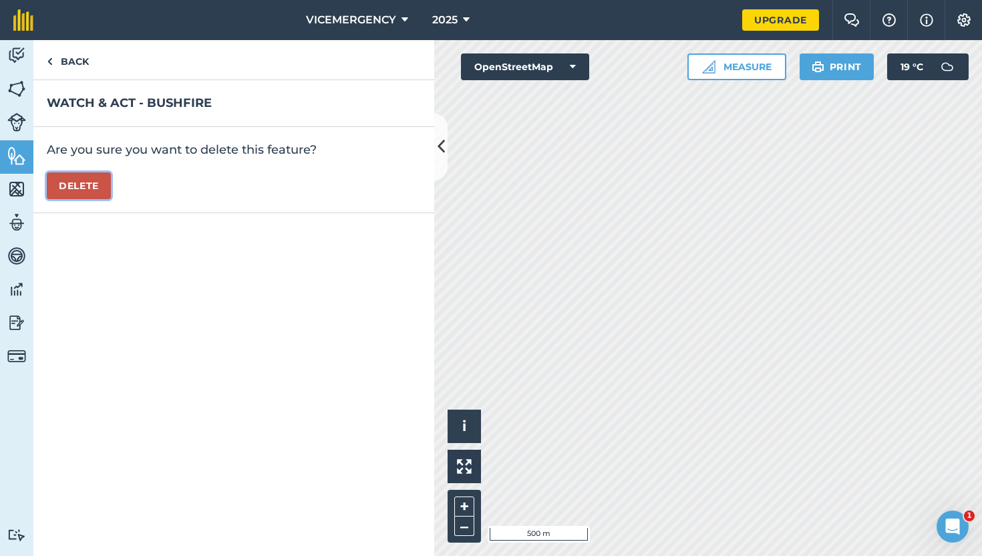
click at [98, 188] on button "Delete" at bounding box center [79, 185] width 64 height 27
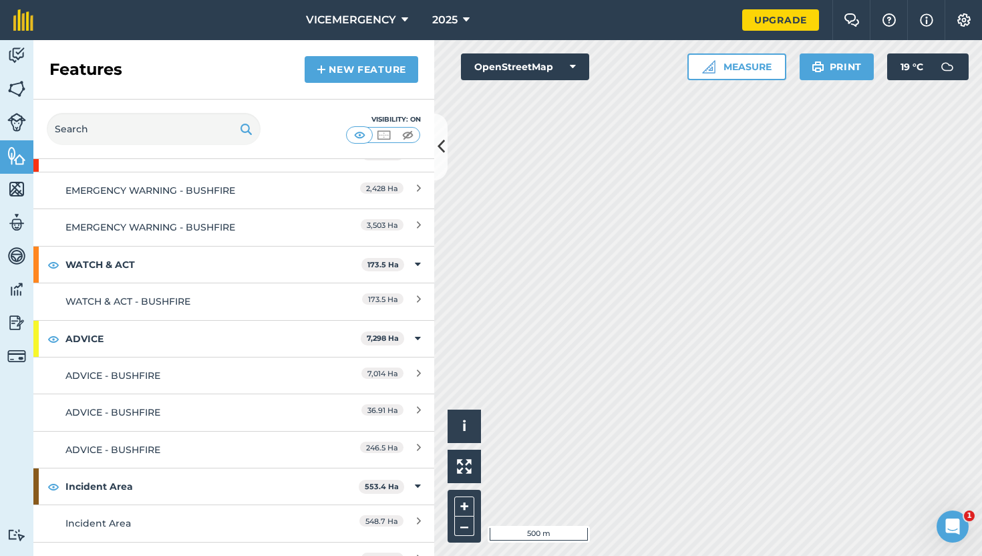
scroll to position [214, 0]
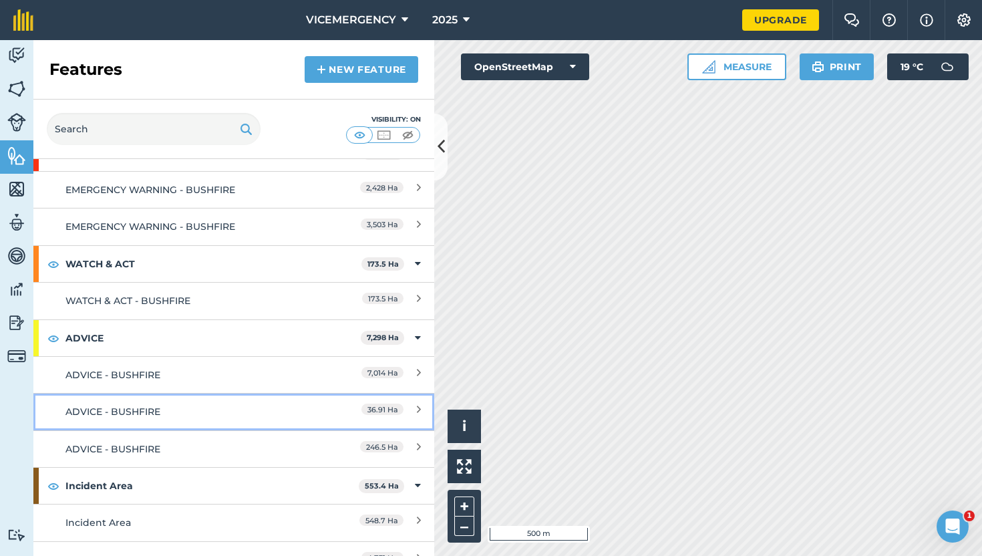
click at [281, 409] on div "ADVICE - BUSHFIRE" at bounding box center [183, 411] width 237 height 15
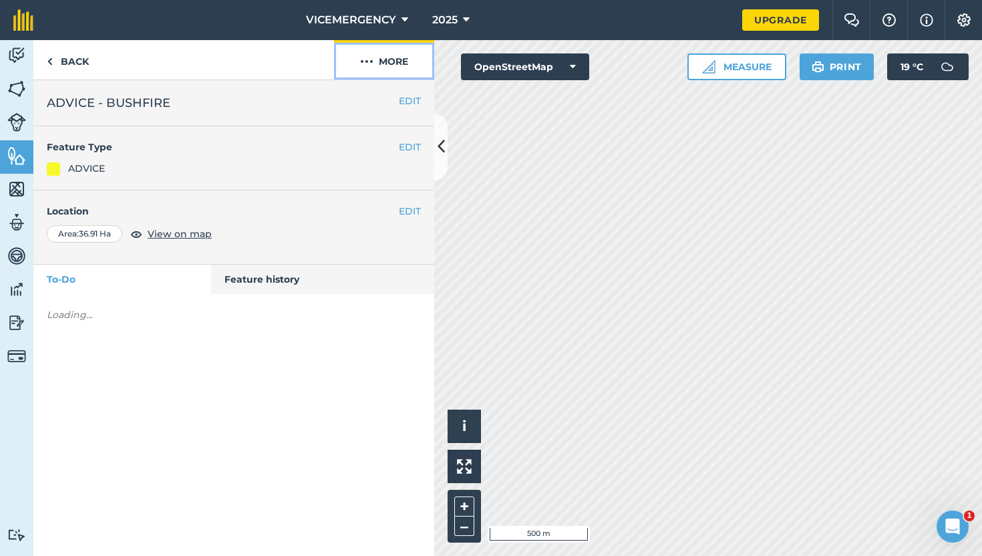
click at [400, 59] on button "More" at bounding box center [384, 59] width 100 height 39
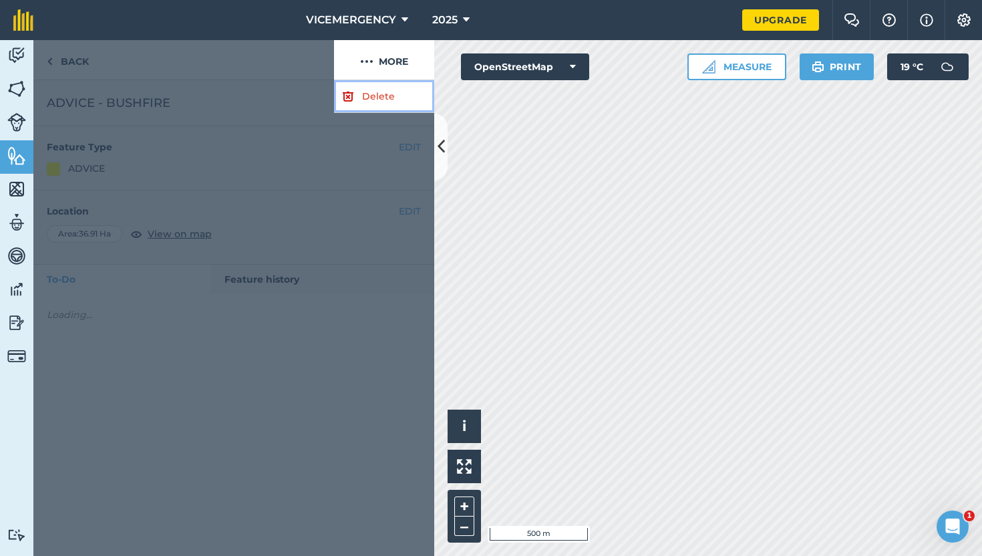
click at [387, 104] on link "Delete" at bounding box center [384, 96] width 100 height 33
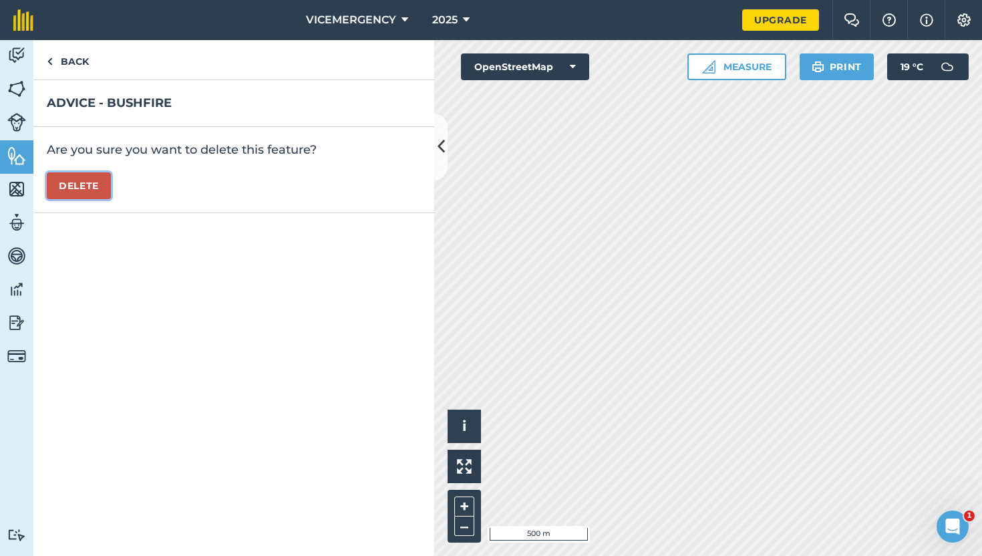
click at [98, 188] on button "Delete" at bounding box center [79, 185] width 64 height 27
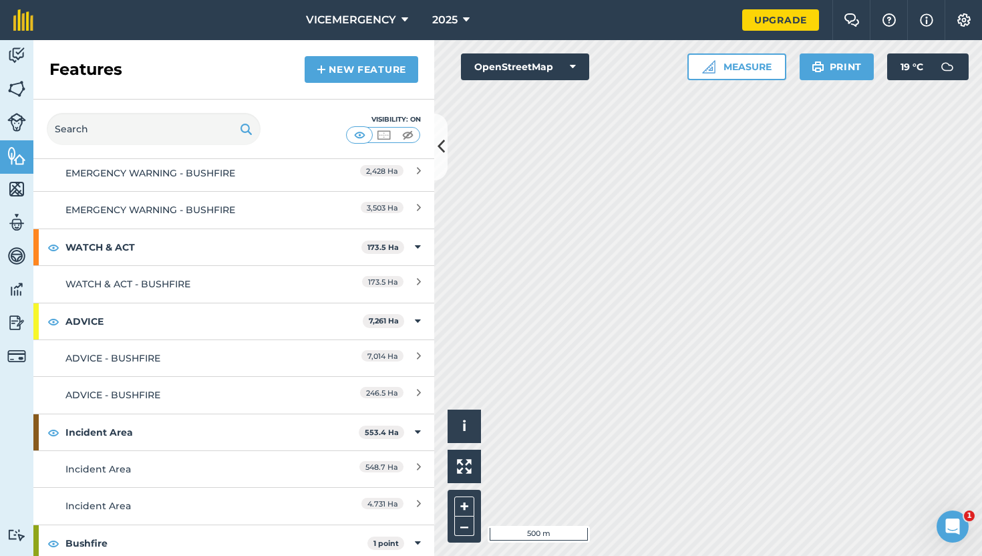
scroll to position [235, 0]
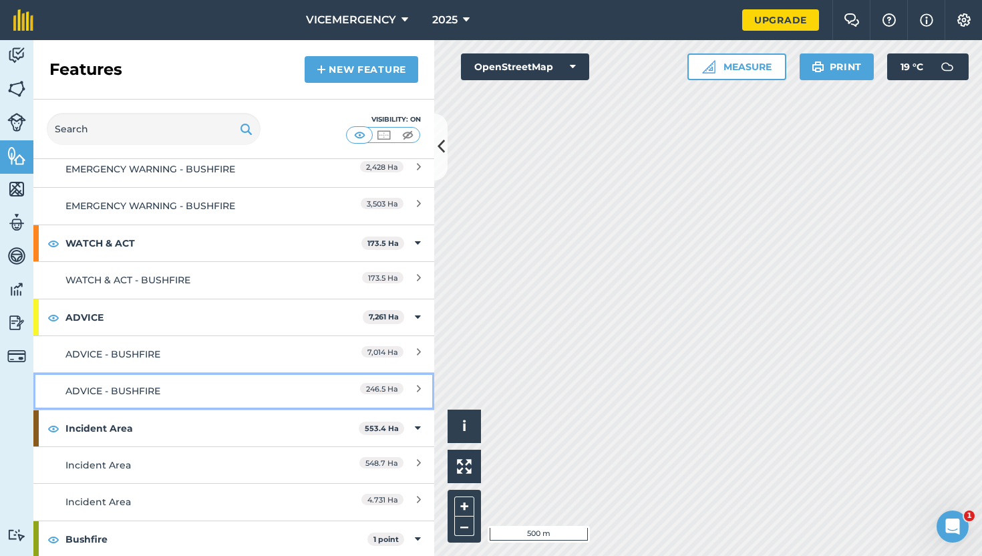
click at [267, 393] on div "ADVICE - BUSHFIRE" at bounding box center [183, 391] width 237 height 15
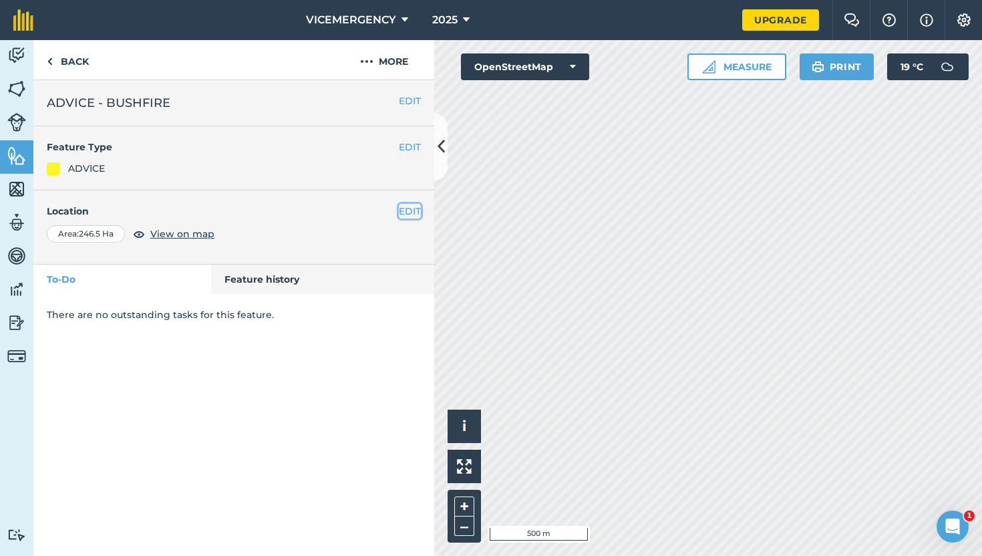
click at [410, 214] on button "EDIT" at bounding box center [410, 211] width 22 height 15
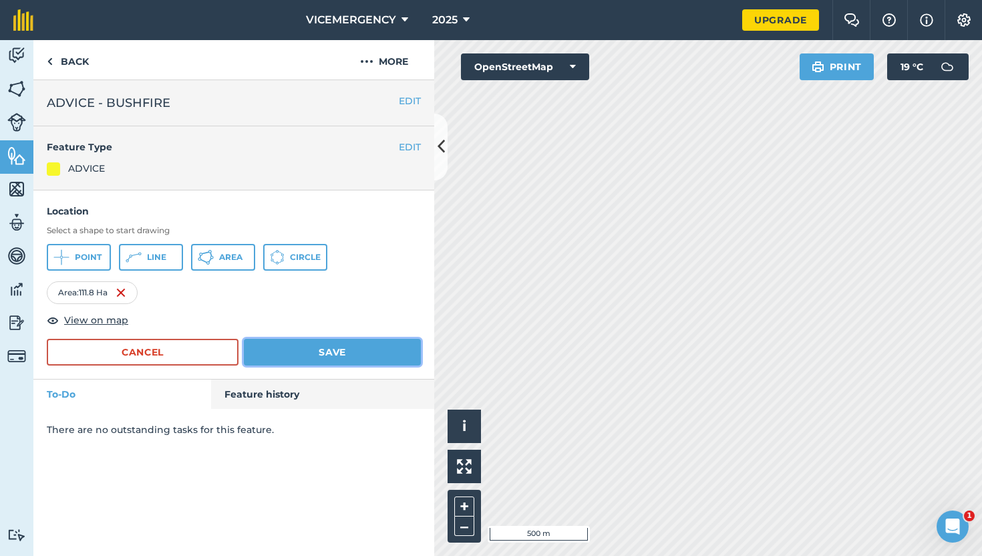
click at [365, 361] on button "Save" at bounding box center [332, 352] width 177 height 27
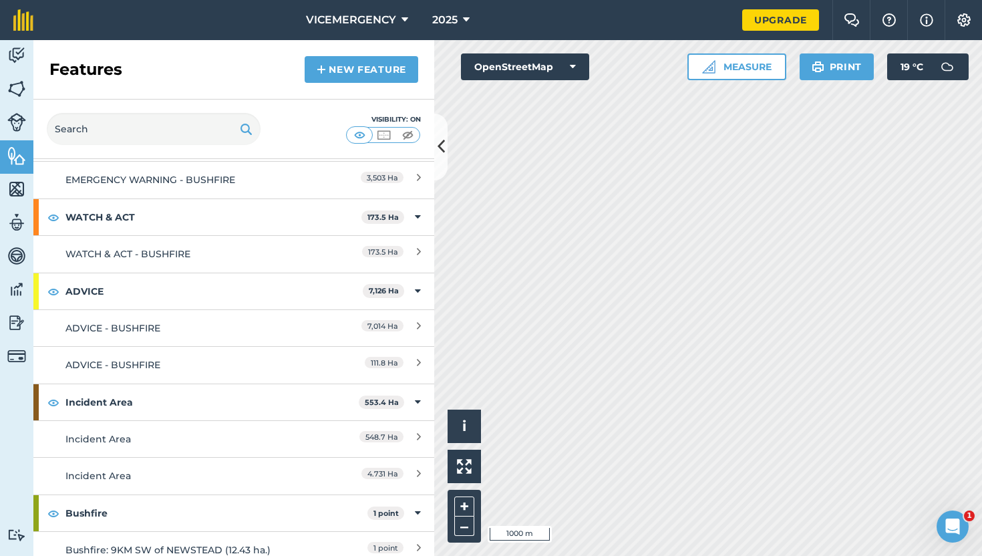
scroll to position [262, 0]
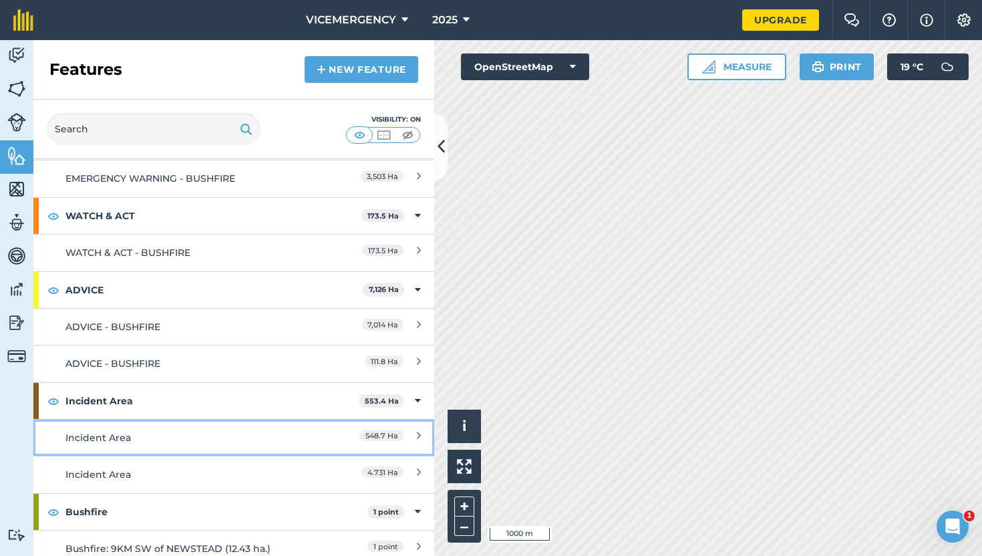
click at [253, 428] on link "Incident Area 548.7 Ha" at bounding box center [233, 437] width 401 height 37
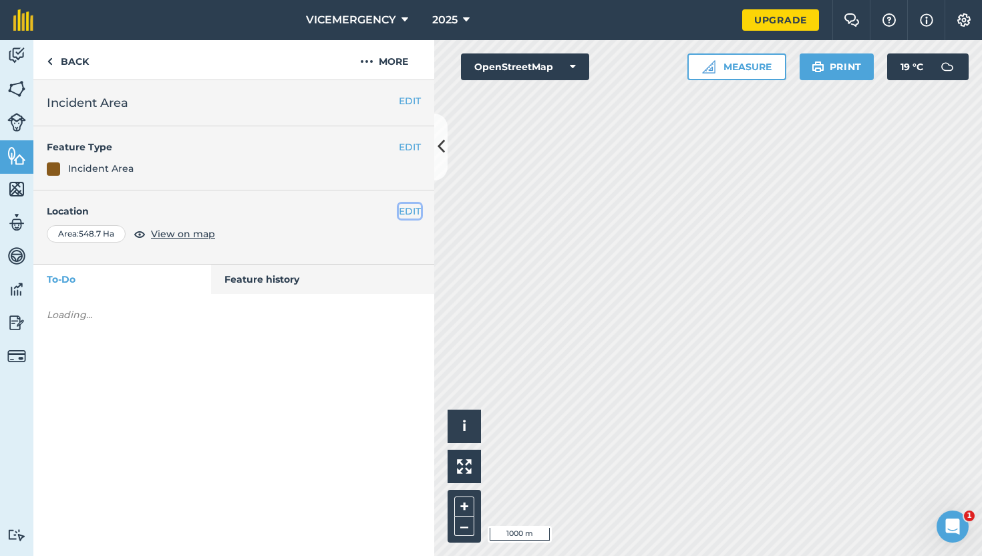
click at [415, 212] on button "EDIT" at bounding box center [410, 211] width 22 height 15
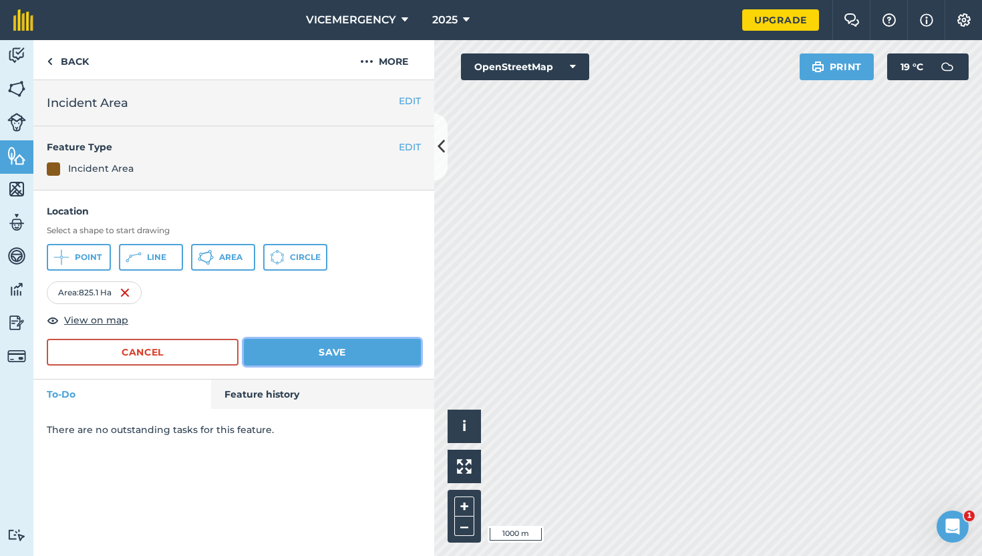
click at [315, 360] on button "Save" at bounding box center [332, 352] width 177 height 27
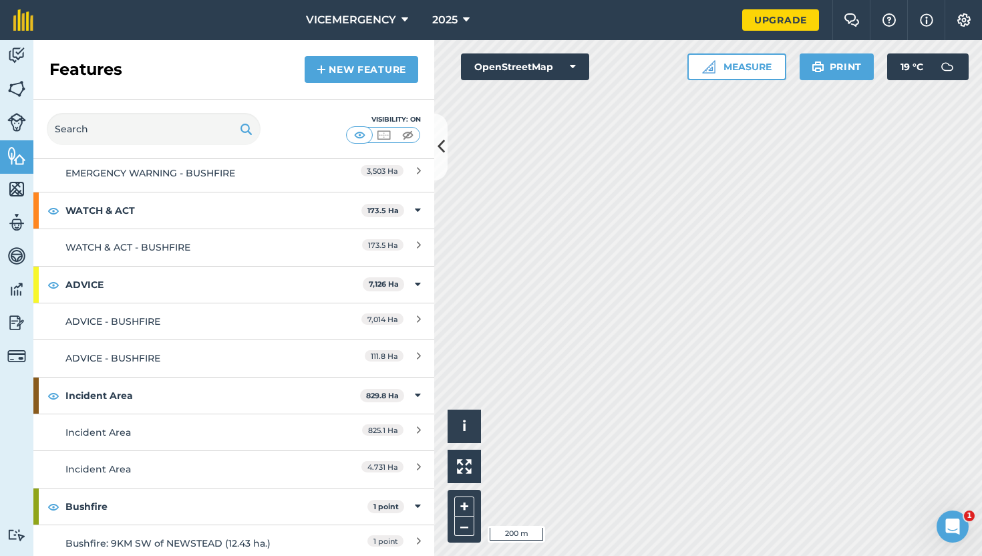
scroll to position [273, 0]
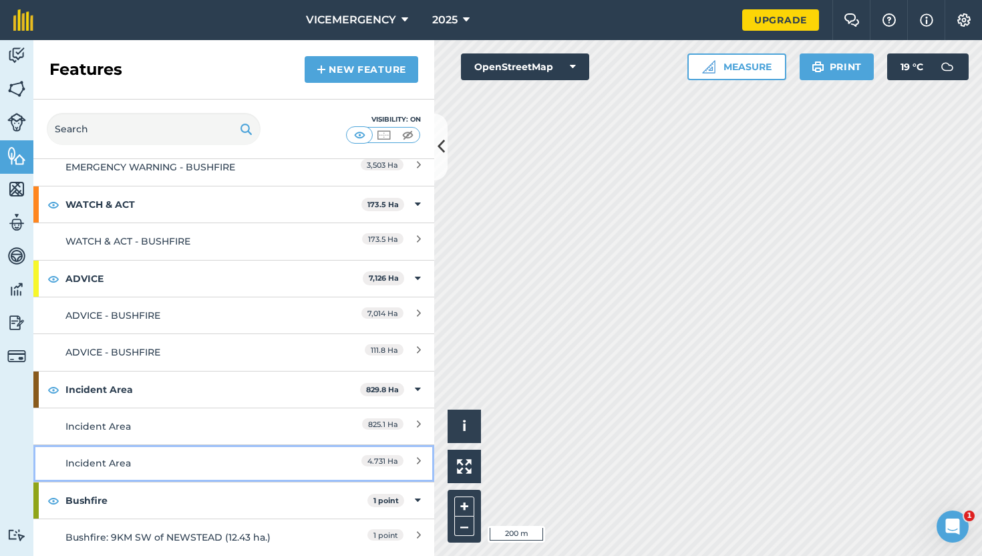
click at [264, 463] on div "Incident Area" at bounding box center [183, 463] width 237 height 15
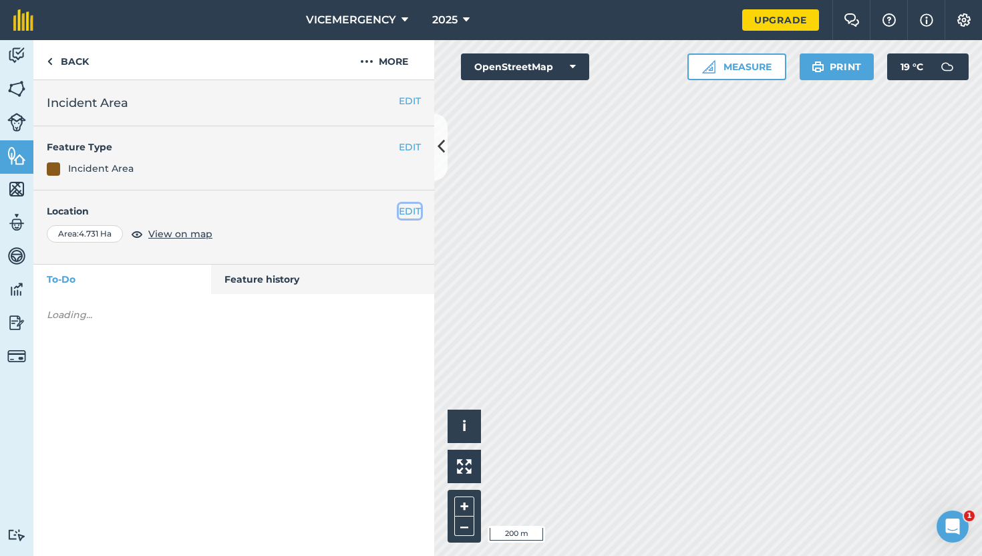
click at [413, 211] on button "EDIT" at bounding box center [410, 211] width 22 height 15
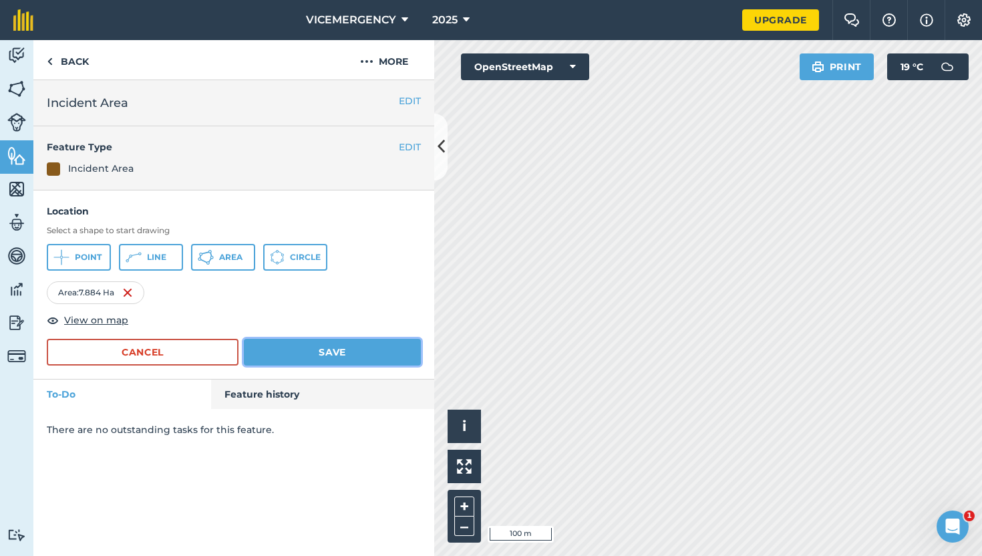
click at [390, 353] on button "Save" at bounding box center [332, 352] width 177 height 27
